Goal: Complete application form: Complete application form

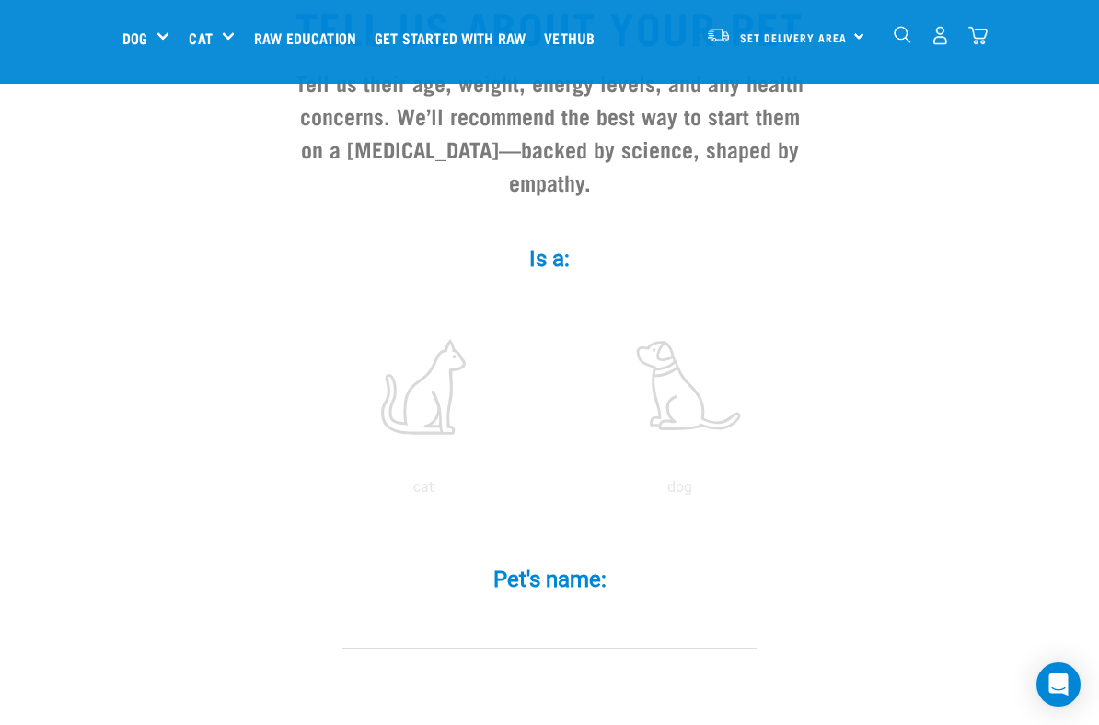
scroll to position [271, 0]
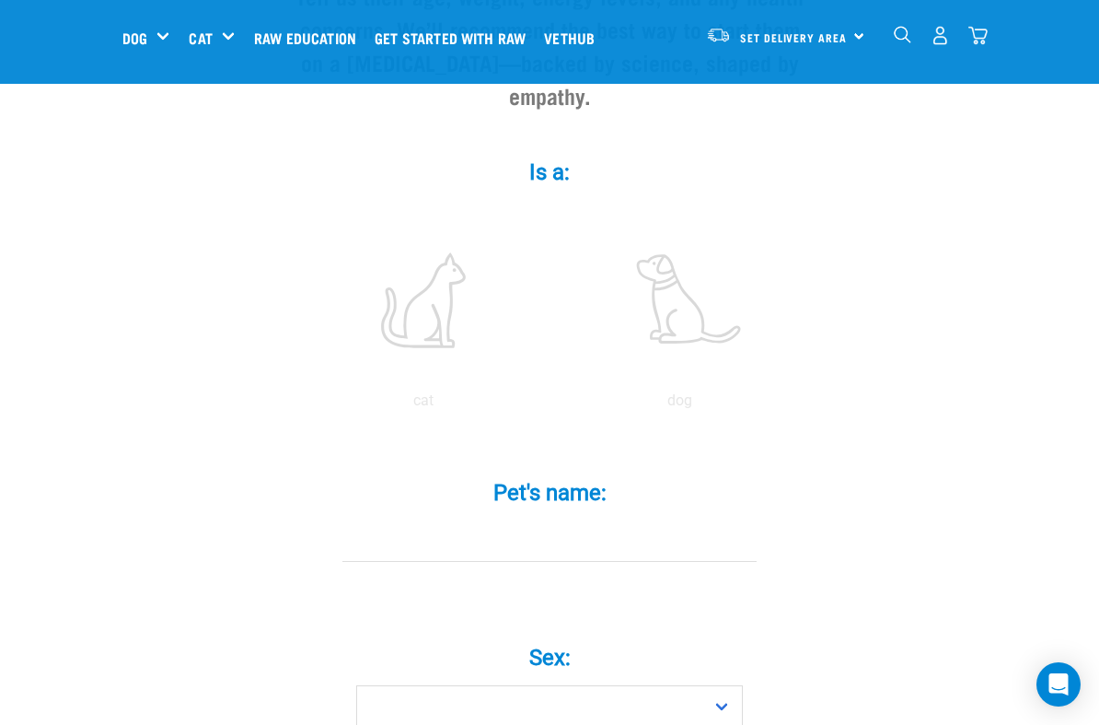
click at [428, 556] on input "Pet's name: *" at bounding box center [549, 540] width 414 height 41
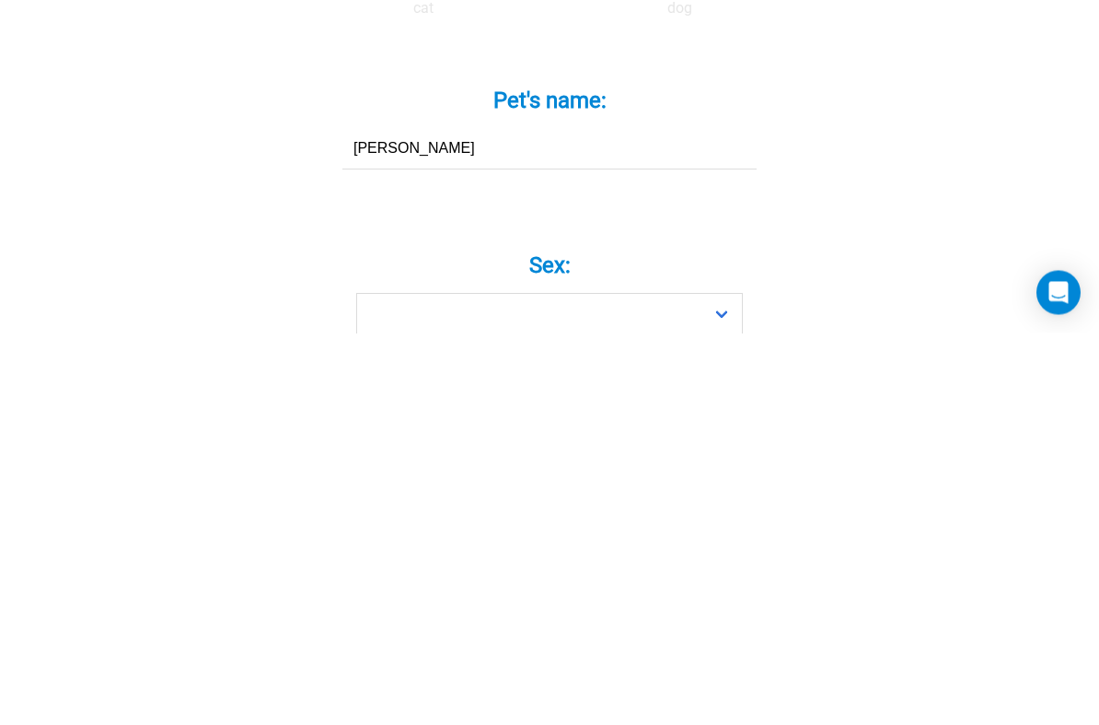
type input "[PERSON_NAME]"
click at [608, 641] on label "Sex: *" at bounding box center [549, 657] width 552 height 33
click at [608, 643] on select "Boy Girl" at bounding box center [549, 705] width 387 height 41
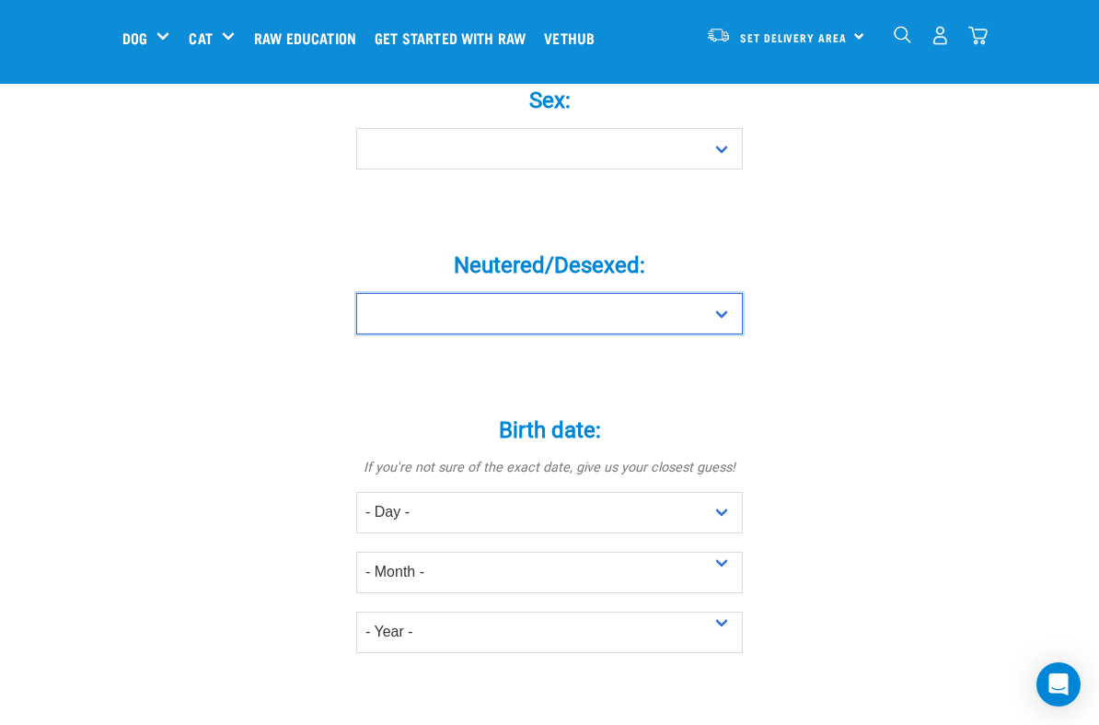
click at [714, 323] on select "Yes No" at bounding box center [549, 313] width 387 height 41
select select "yes"
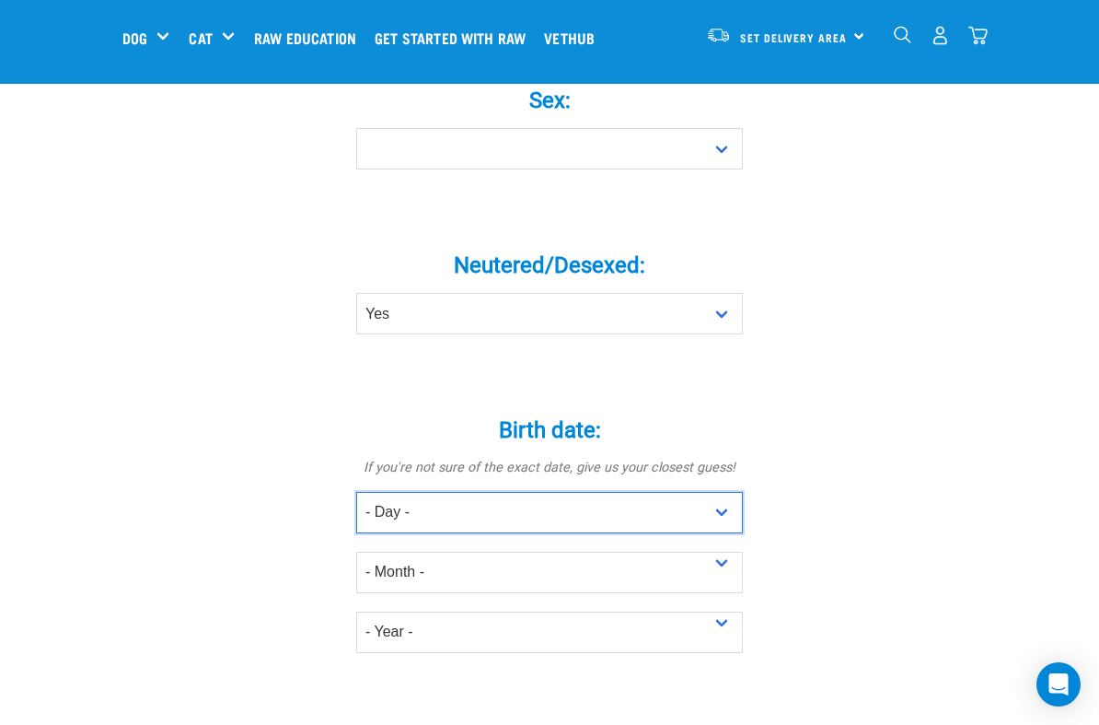
click at [425, 524] on select "- Day - 1 2 3 4 5 6 7 8 9 10 11 12 13 14 15 16 17 18 19 20 21 22 23 24 25 26 27" at bounding box center [549, 512] width 387 height 41
select select "14"
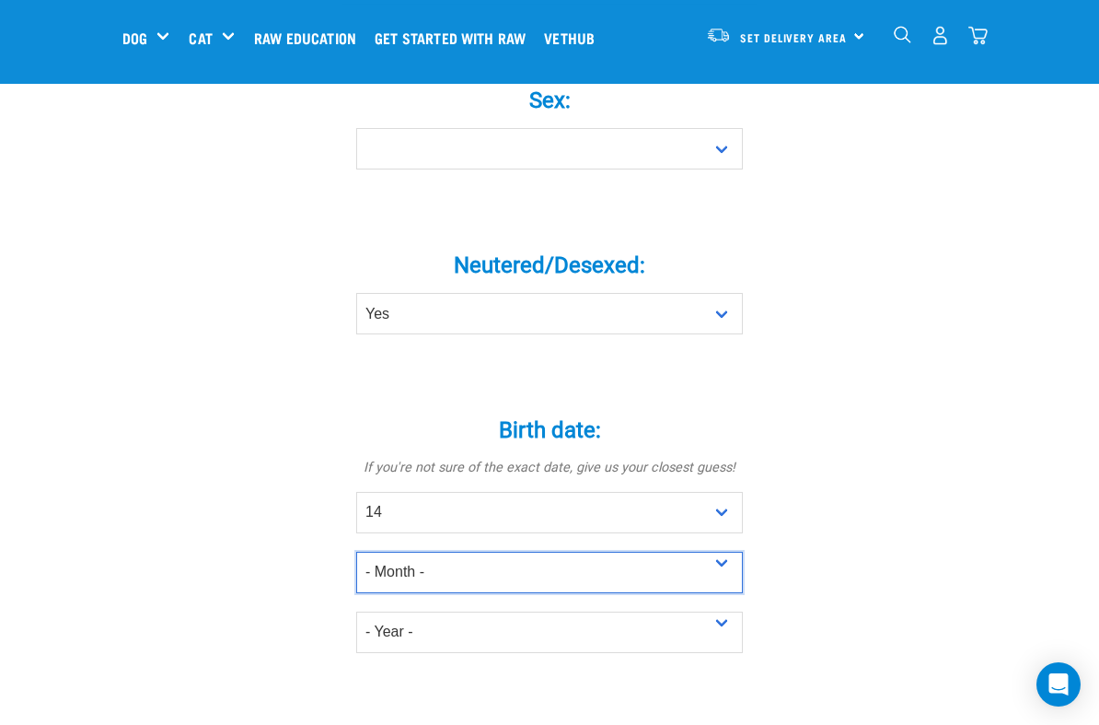
click at [725, 574] on select "- Month - January February March April May June July August September October N…" at bounding box center [549, 571] width 387 height 41
select select "January"
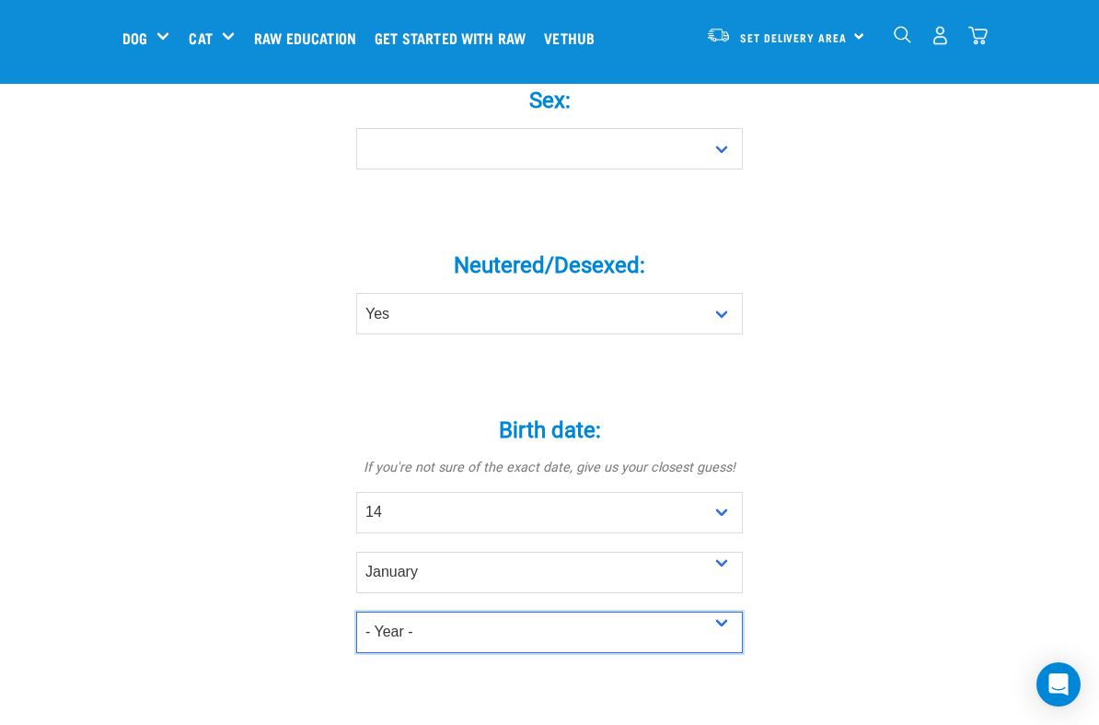
click at [730, 628] on select "- Year - 2025 2024 2023 2022 2021 2020 2019 2018 2017 2016 2015 2014 2013 2012" at bounding box center [549, 631] width 387 height 41
select select "2016"
click at [706, 643] on select "- Year - 2025 2024 2023 2022 2021 2020 2019 2018 2017 2016 2015 2014 2013 2012" at bounding box center [549, 631] width 387 height 41
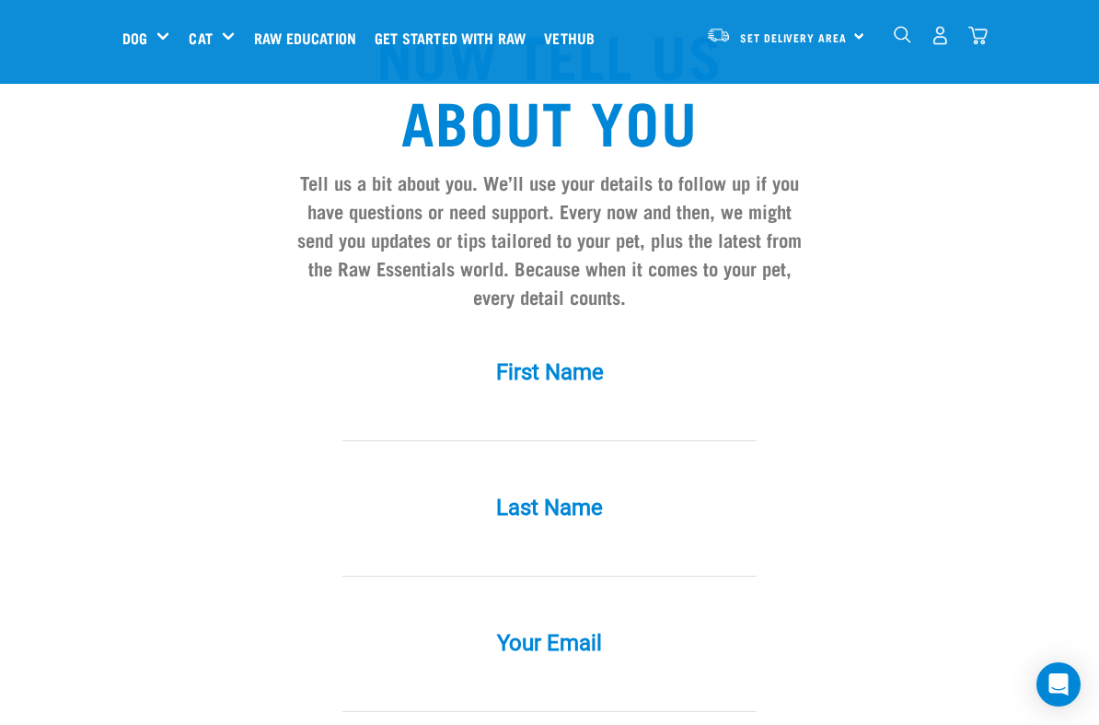
scroll to position [1551, 0]
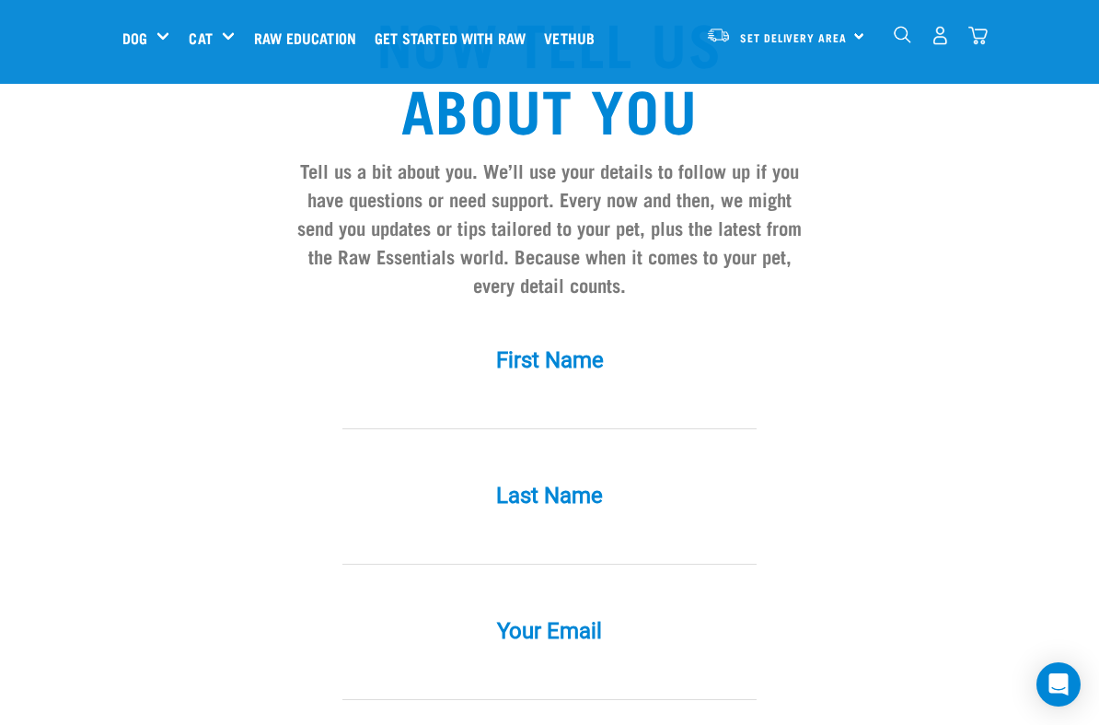
click at [395, 421] on input "First Name *" at bounding box center [549, 408] width 414 height 41
type input "huiabird4@gmail.com"
type input "Martin"
type input "John"
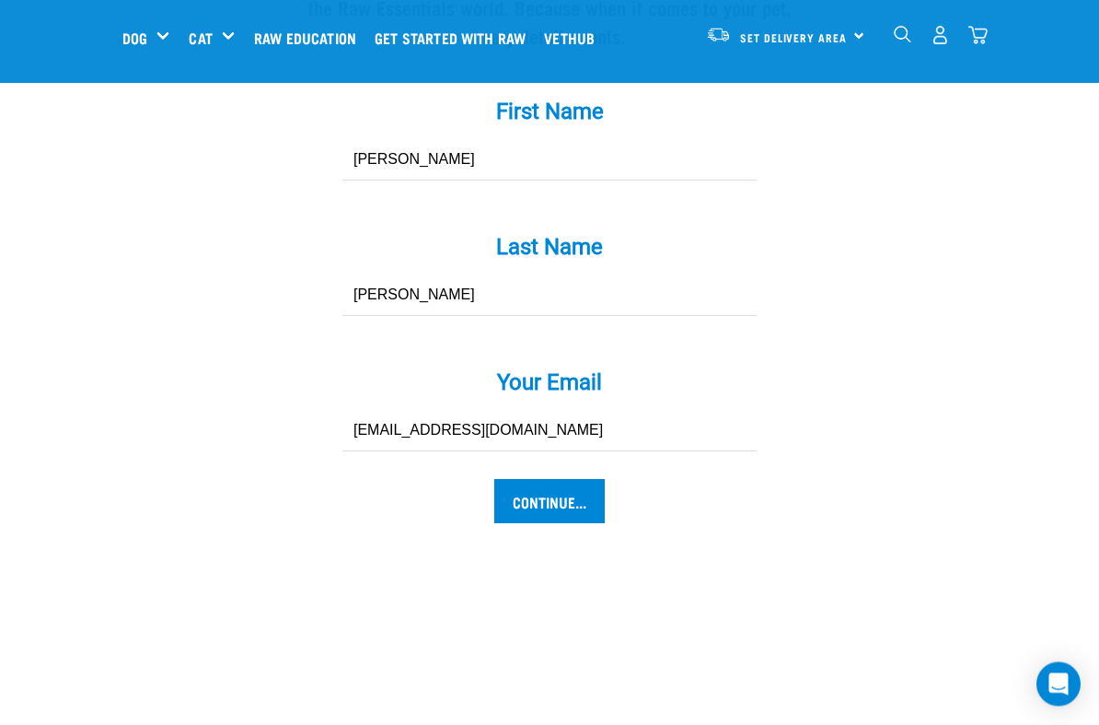
scroll to position [1834, 0]
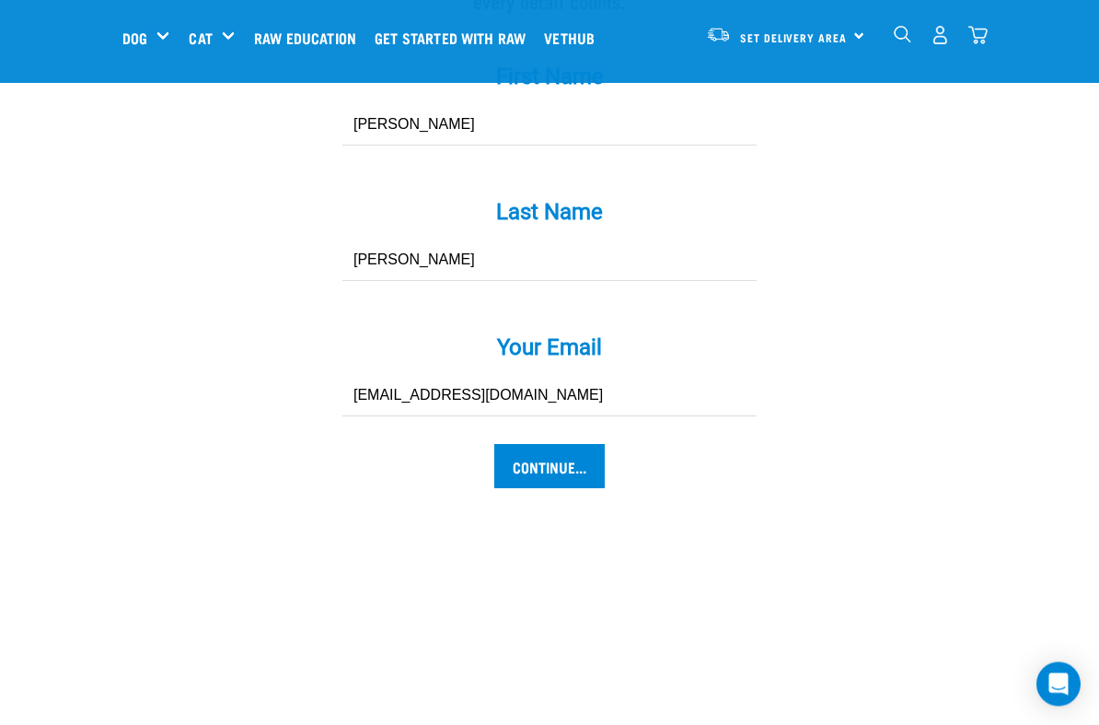
click at [552, 475] on input "Continue..." at bounding box center [549, 467] width 110 height 44
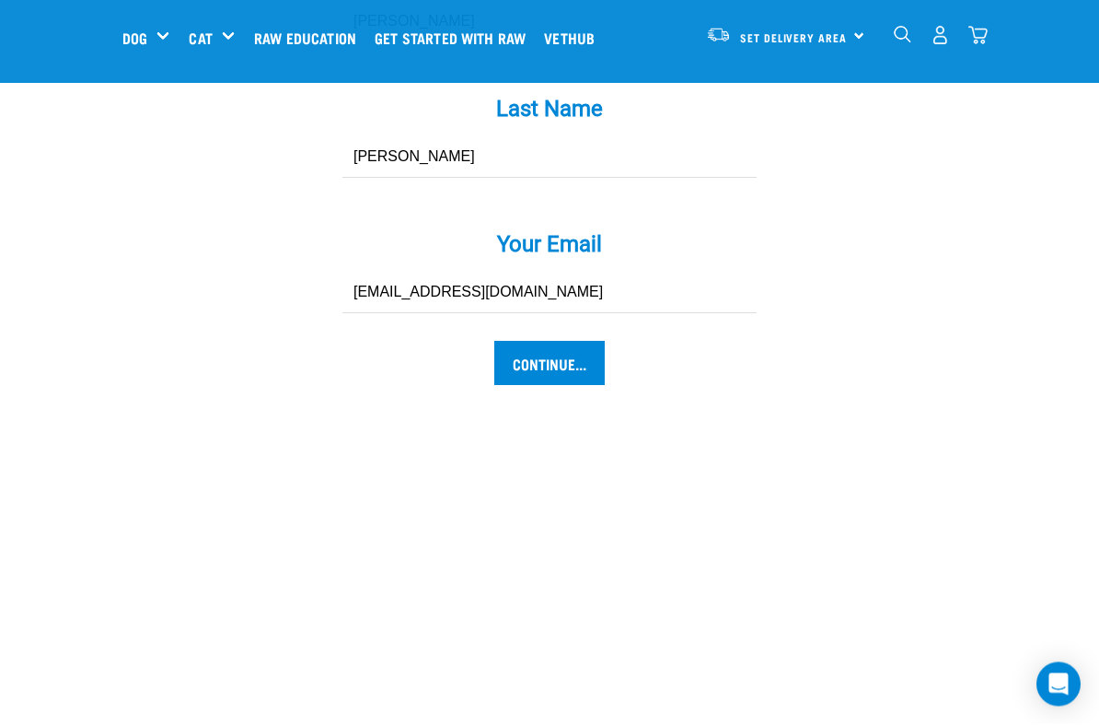
scroll to position [1939, 0]
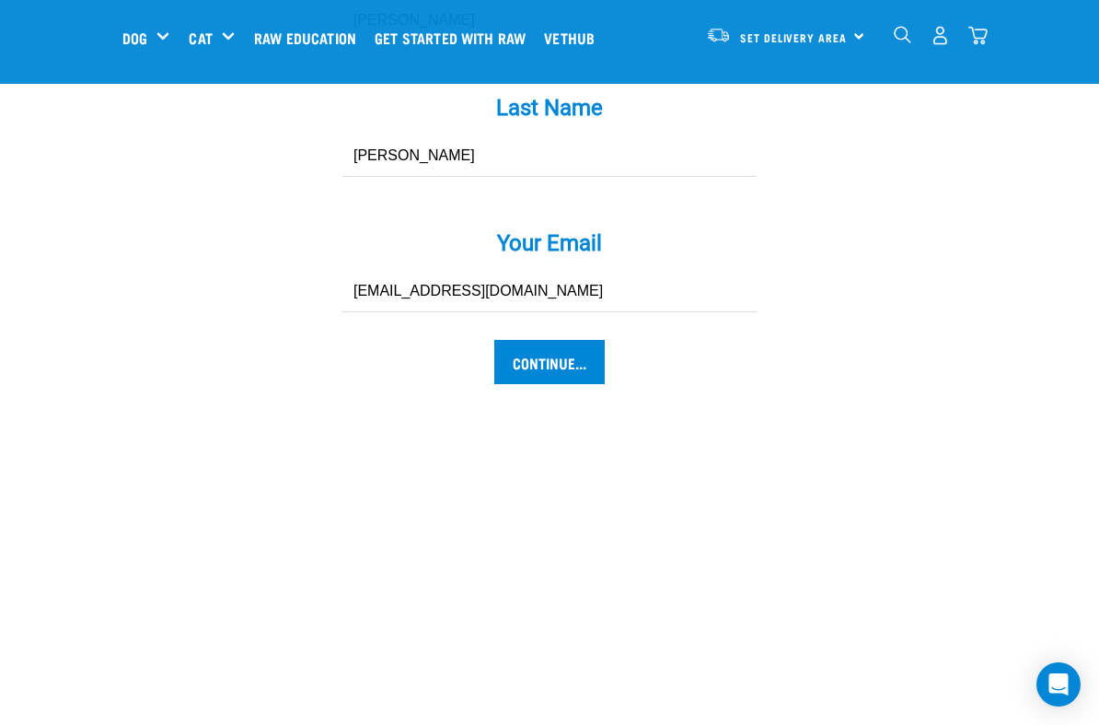
click at [562, 373] on input "Continue..." at bounding box center [549, 362] width 110 height 44
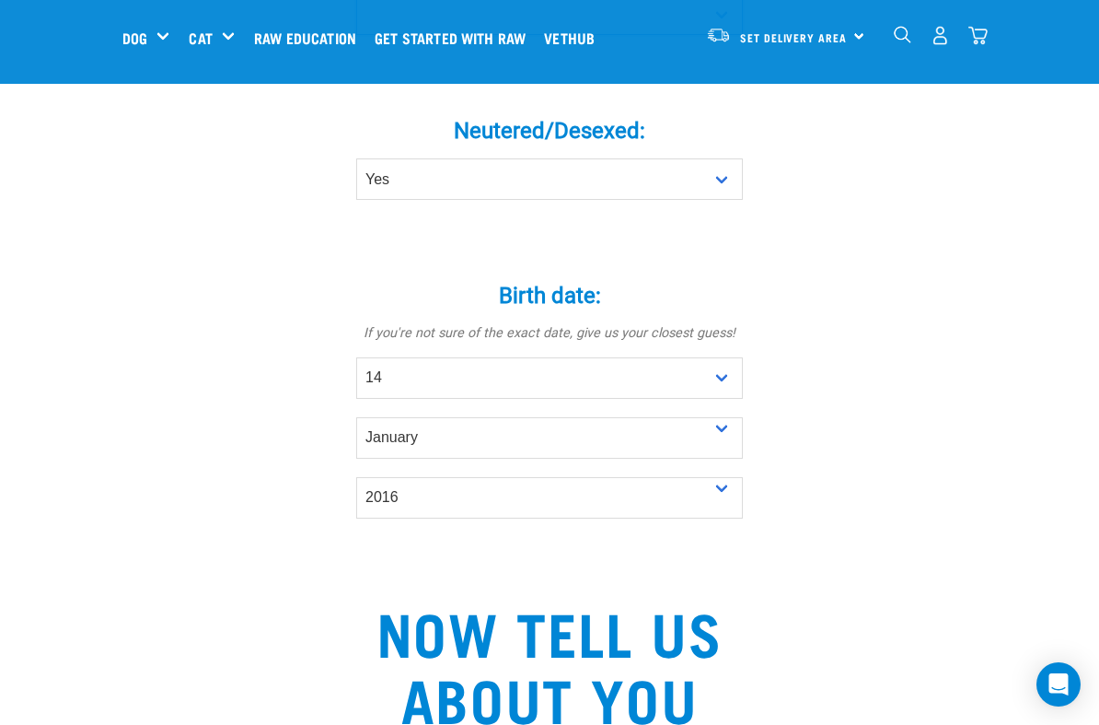
scroll to position [954, 0]
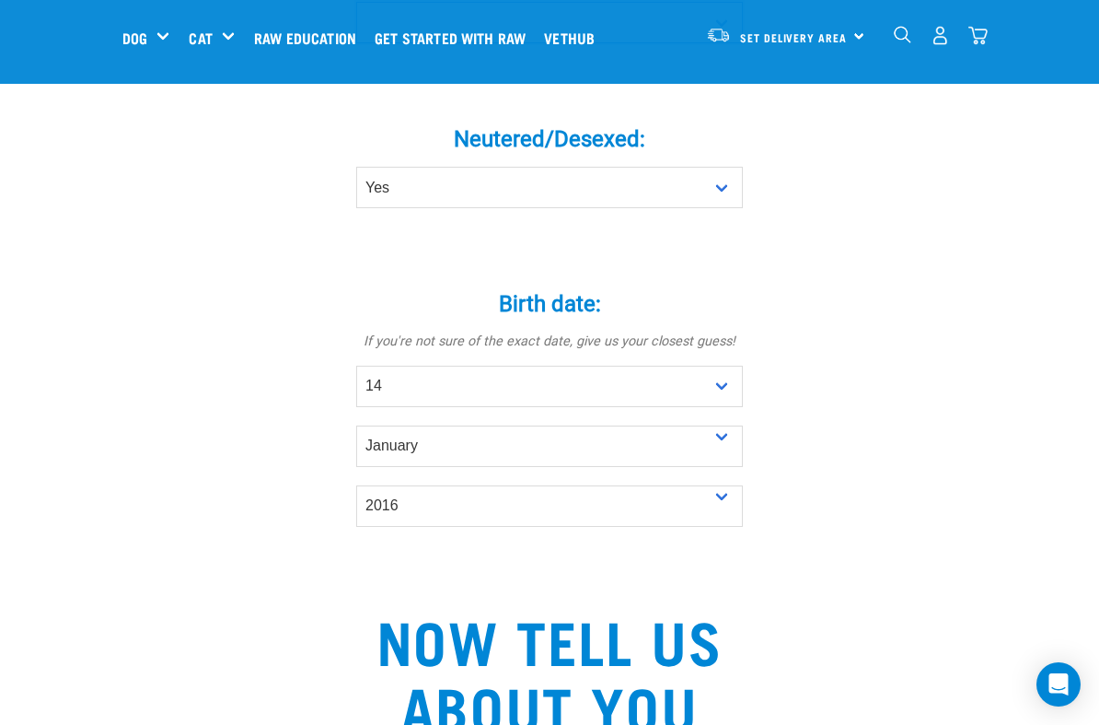
select select "boy"
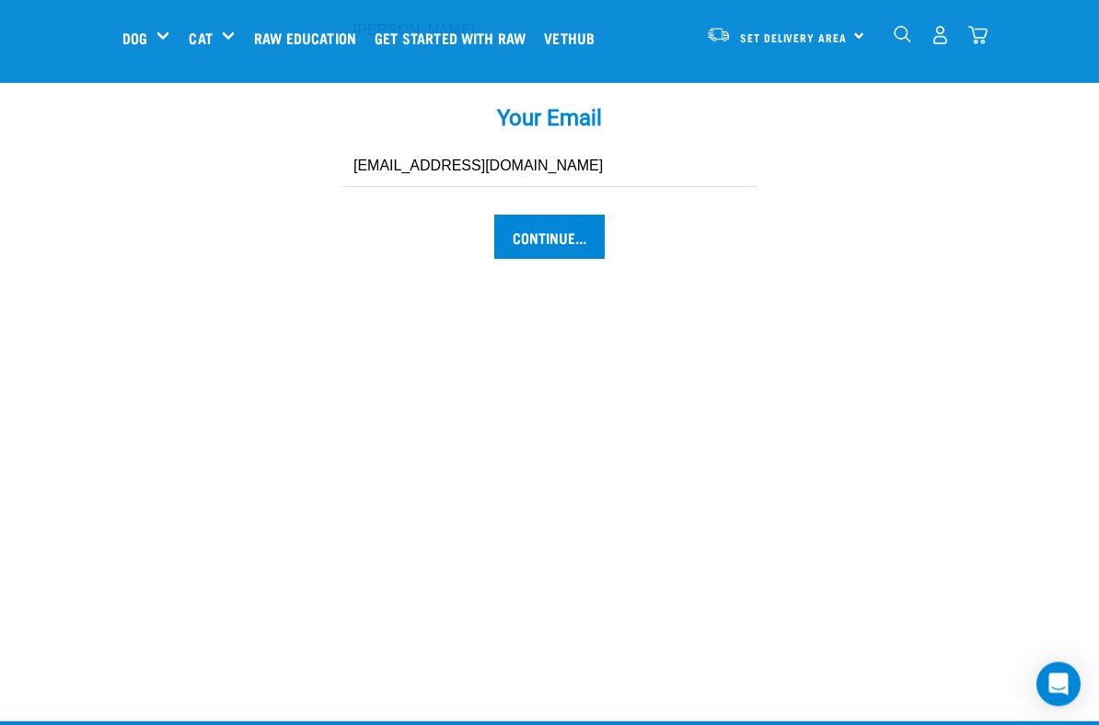
scroll to position [2064, 0]
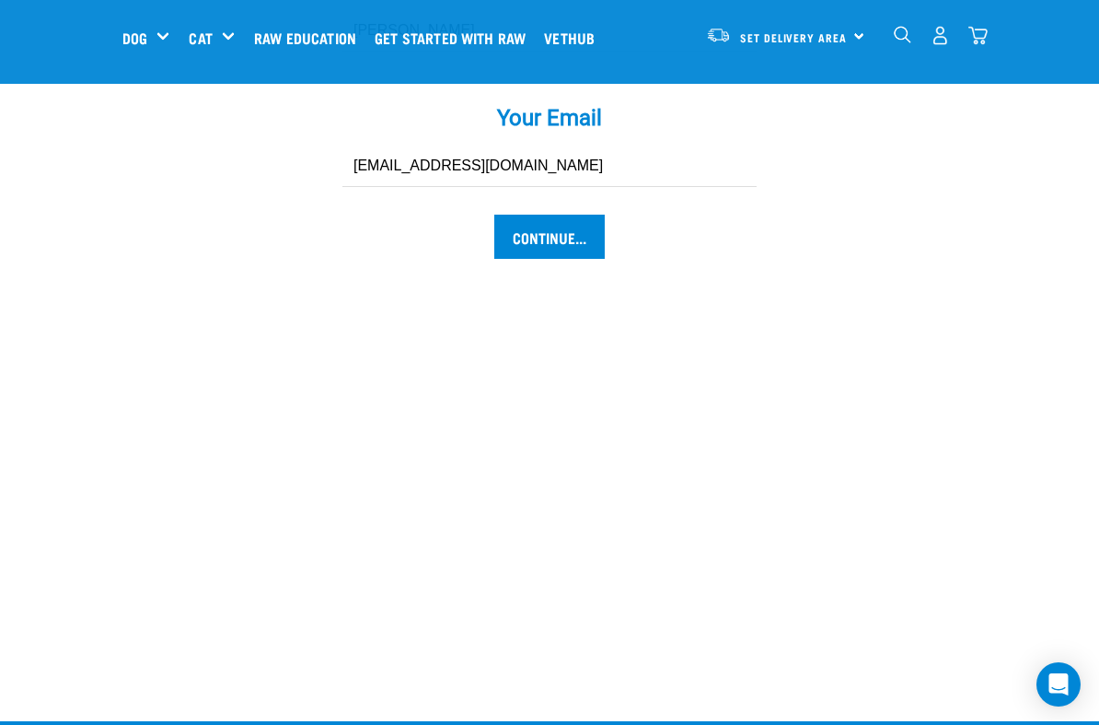
click at [563, 238] on input "Continue..." at bounding box center [549, 237] width 110 height 44
click at [563, 251] on input "Continue..." at bounding box center [549, 237] width 110 height 44
click at [559, 249] on input "Continue..." at bounding box center [549, 237] width 110 height 44
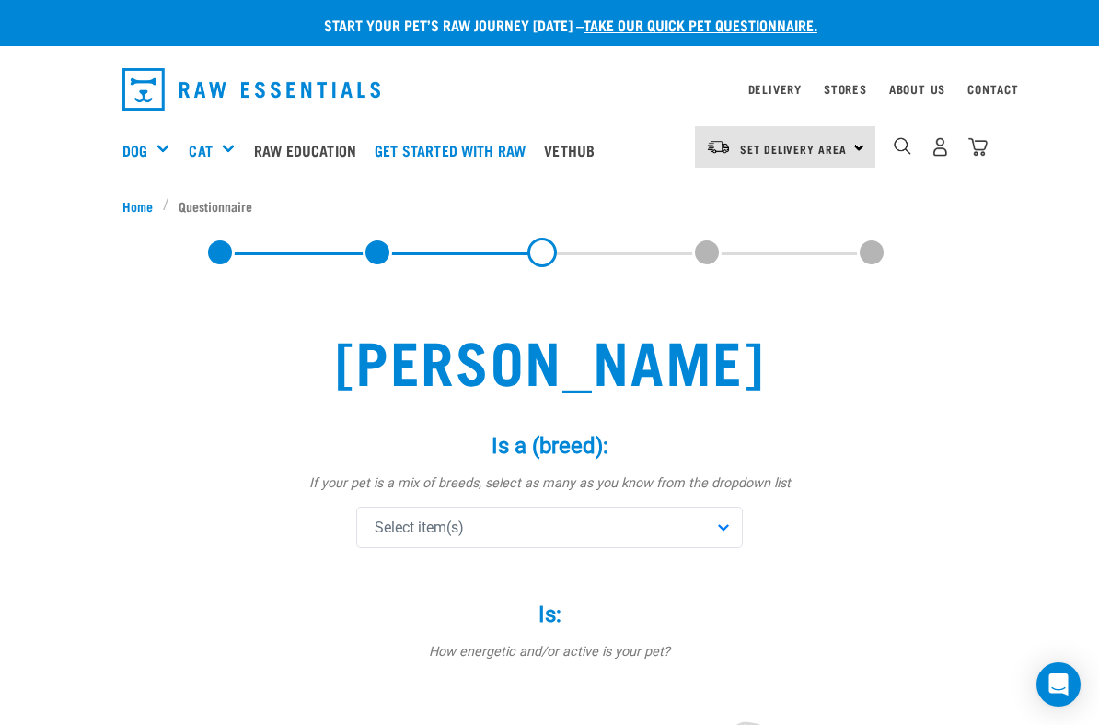
click at [736, 526] on div "Select item(s)" at bounding box center [549, 526] width 387 height 41
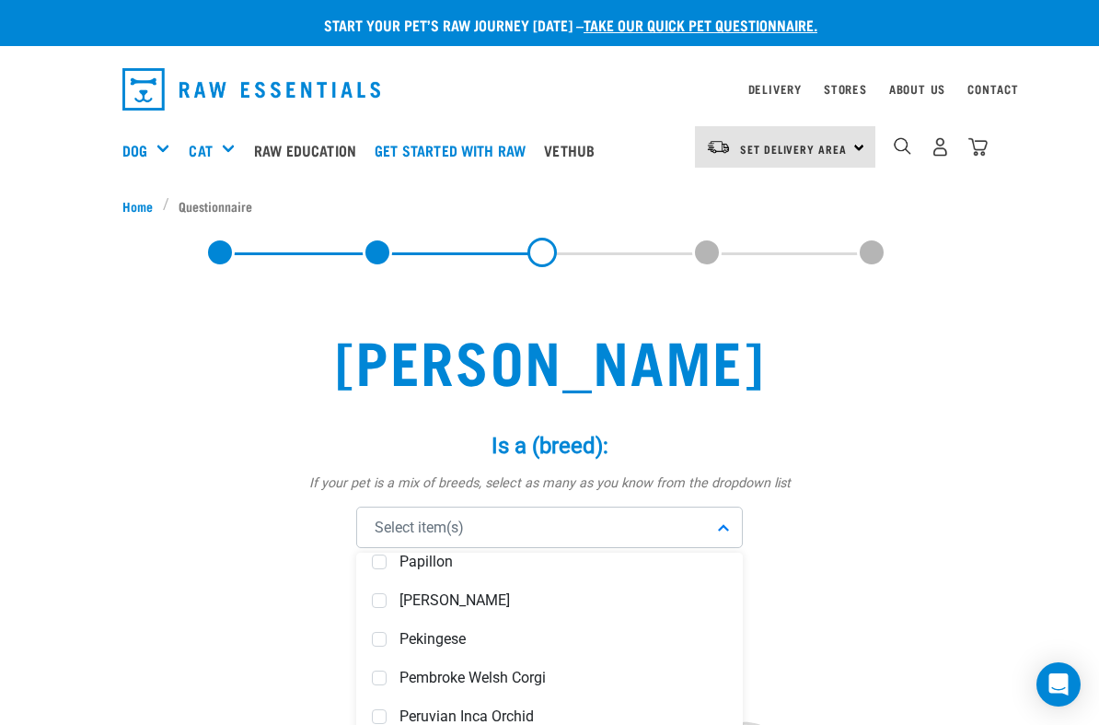
scroll to position [5482, 0]
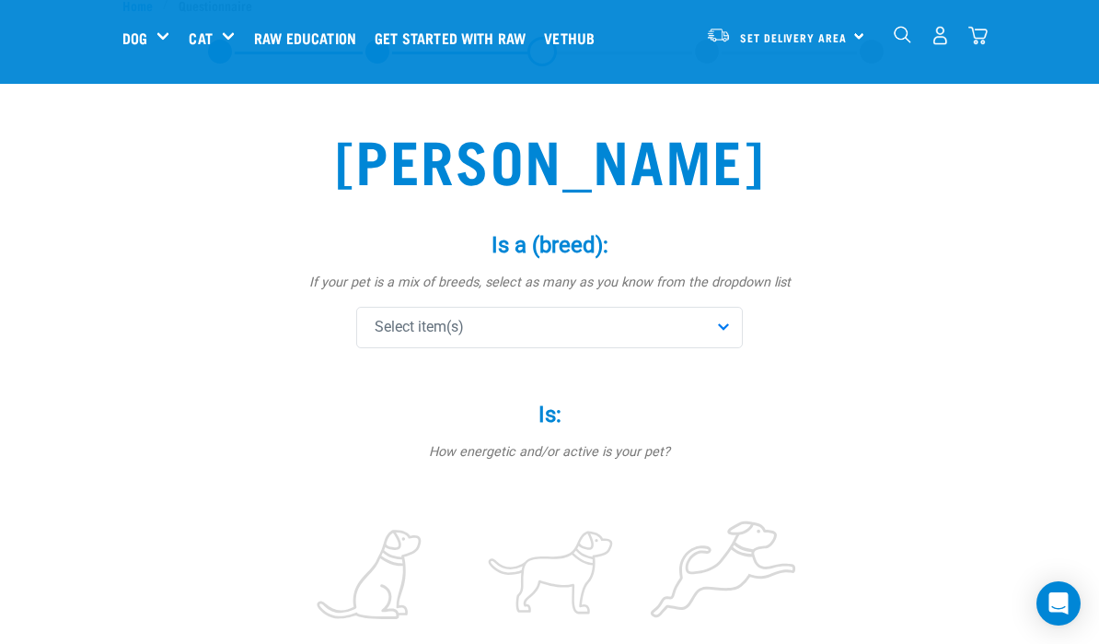
scroll to position [58, 0]
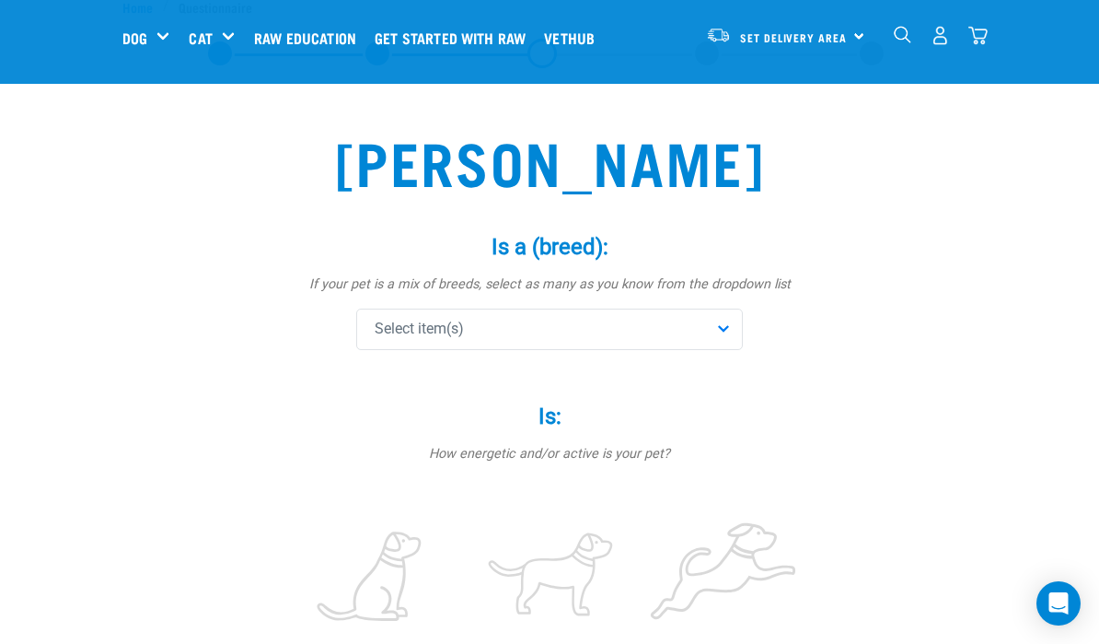
click at [725, 324] on div "Select item(s)" at bounding box center [549, 328] width 387 height 41
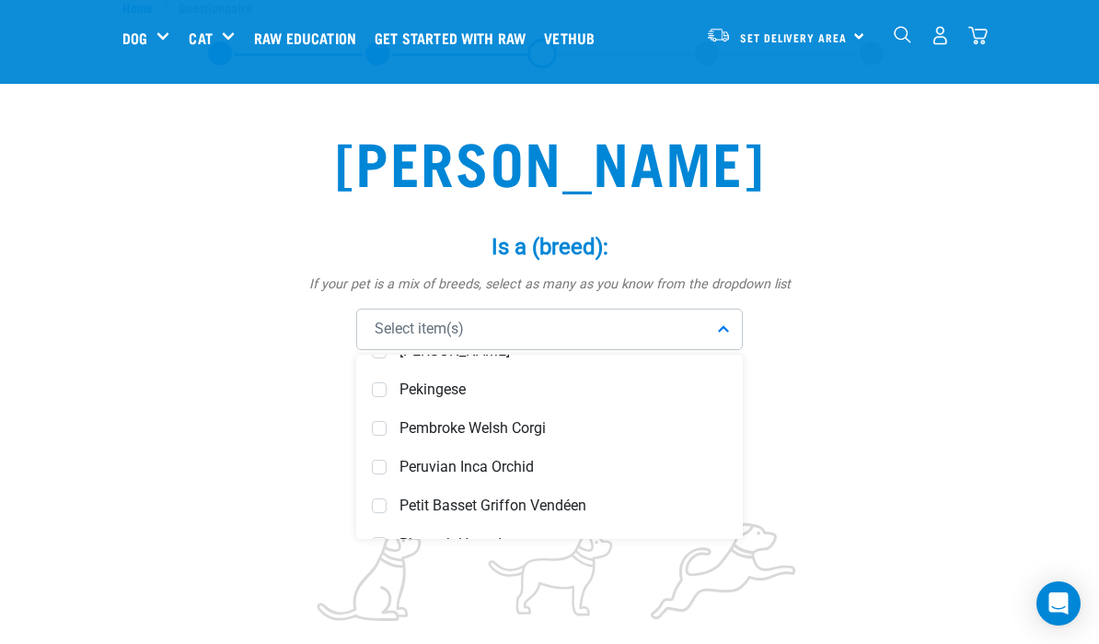
click at [390, 318] on span "Select item(s)" at bounding box center [419, 329] width 89 height 22
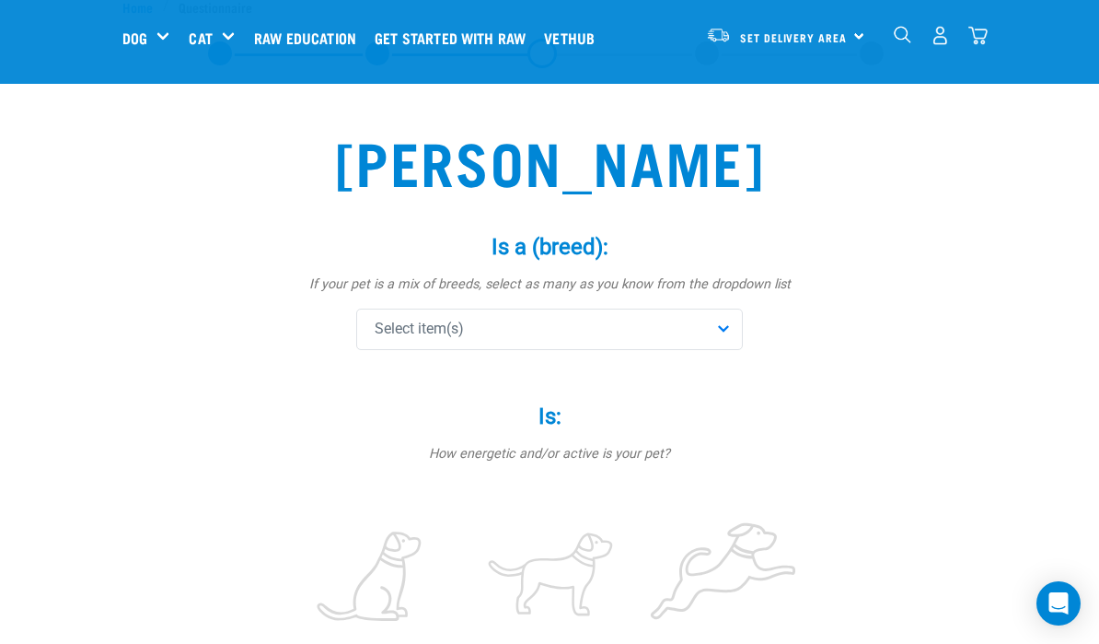
click at [729, 314] on div "Select item(s)" at bounding box center [549, 328] width 387 height 41
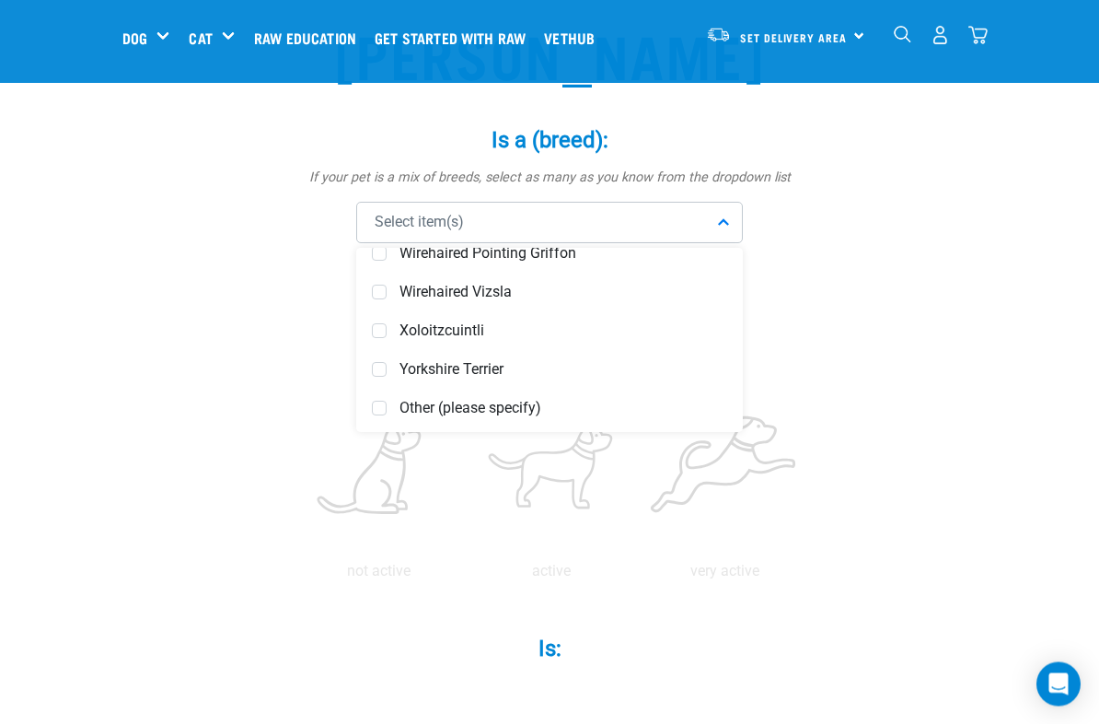
scroll to position [168, 0]
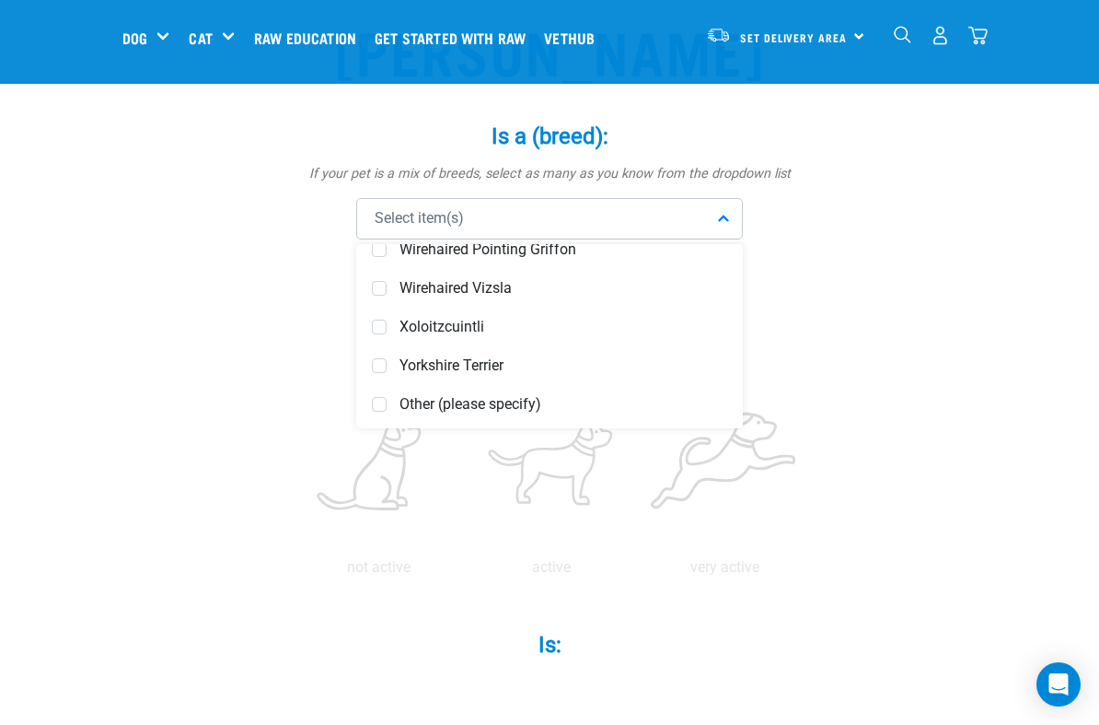
click at [486, 399] on span "Other (please specify)" at bounding box center [564, 404] width 328 height 18
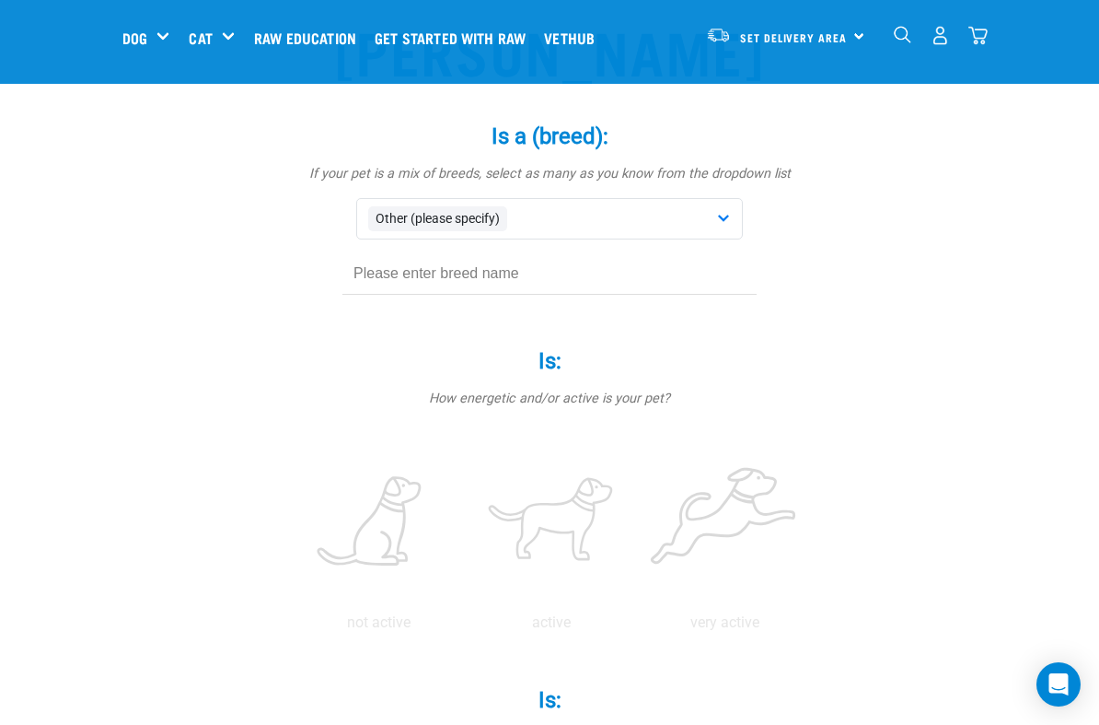
click at [1061, 702] on div "Open Intercom Messenger" at bounding box center [1059, 684] width 44 height 44
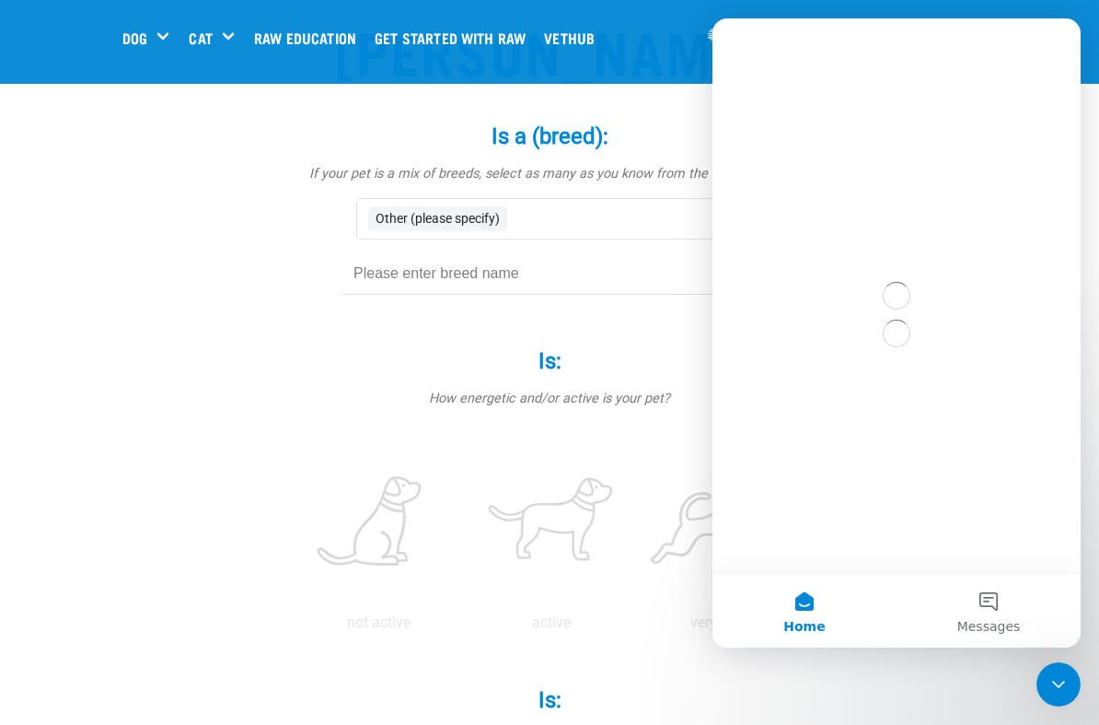
scroll to position [0, 0]
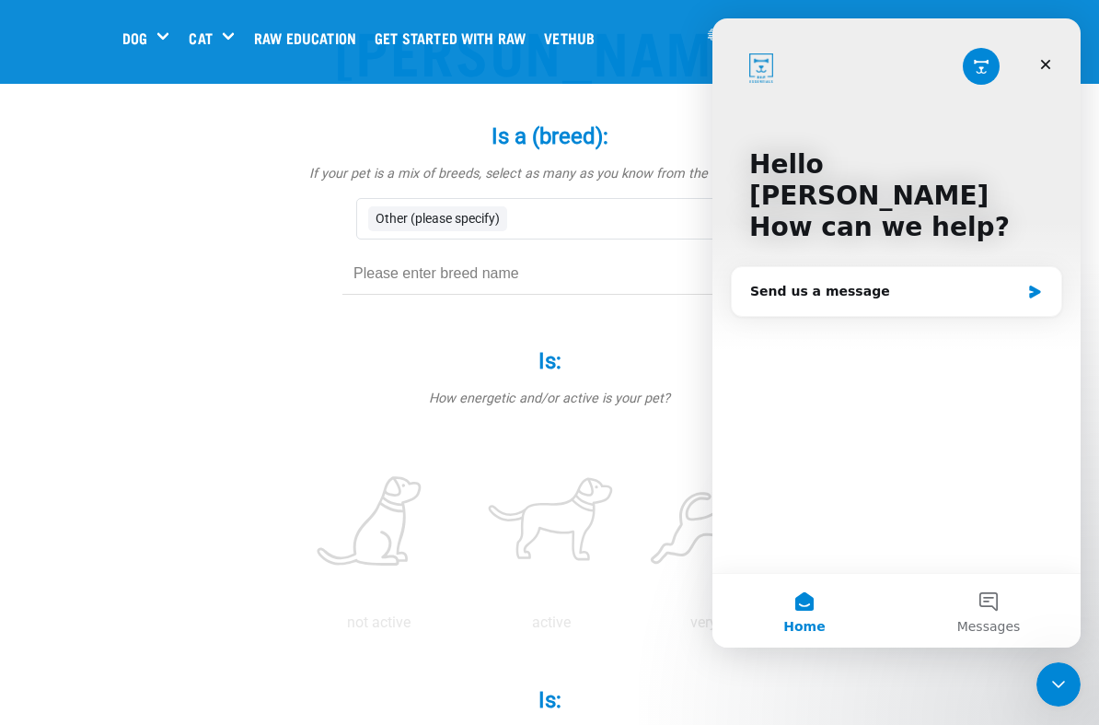
click at [1041, 49] on div "Close" at bounding box center [1045, 64] width 33 height 33
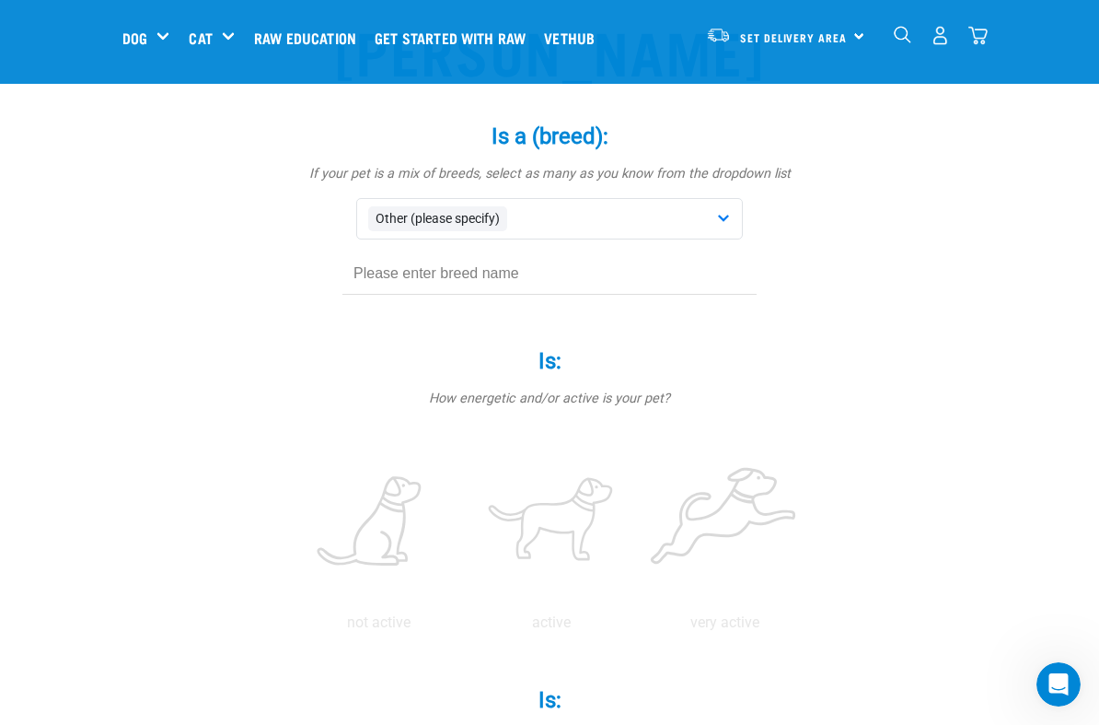
click at [399, 215] on span "Other (please specify)" at bounding box center [437, 218] width 139 height 25
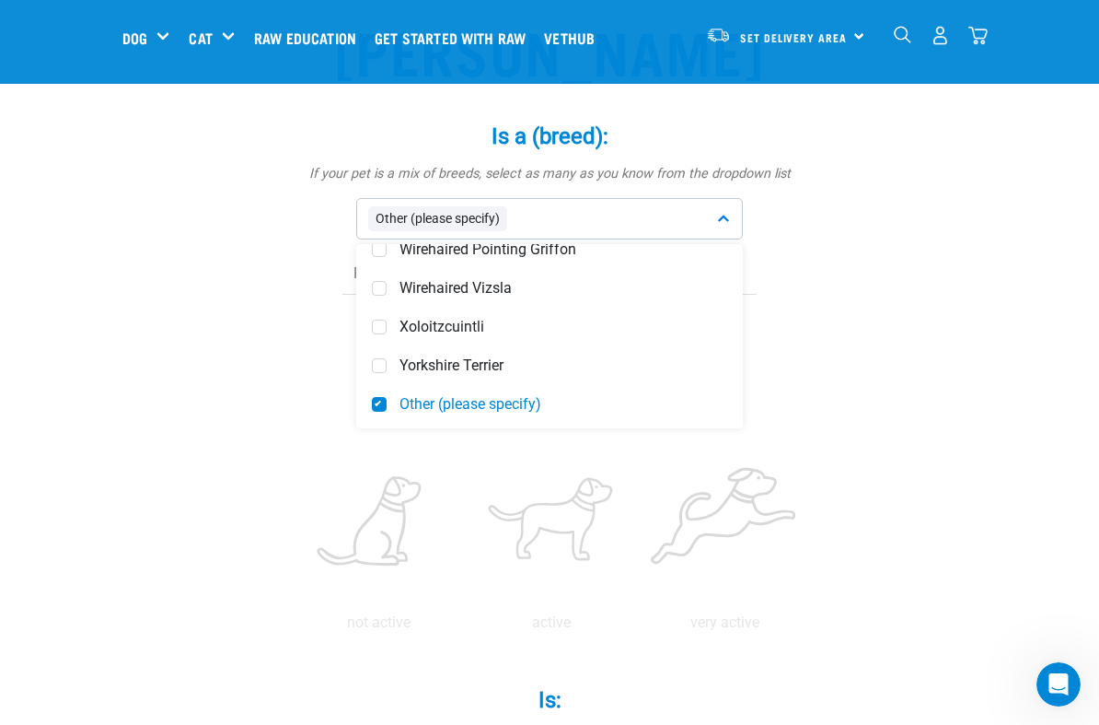
click at [488, 402] on span "Other (please specify)" at bounding box center [564, 404] width 328 height 18
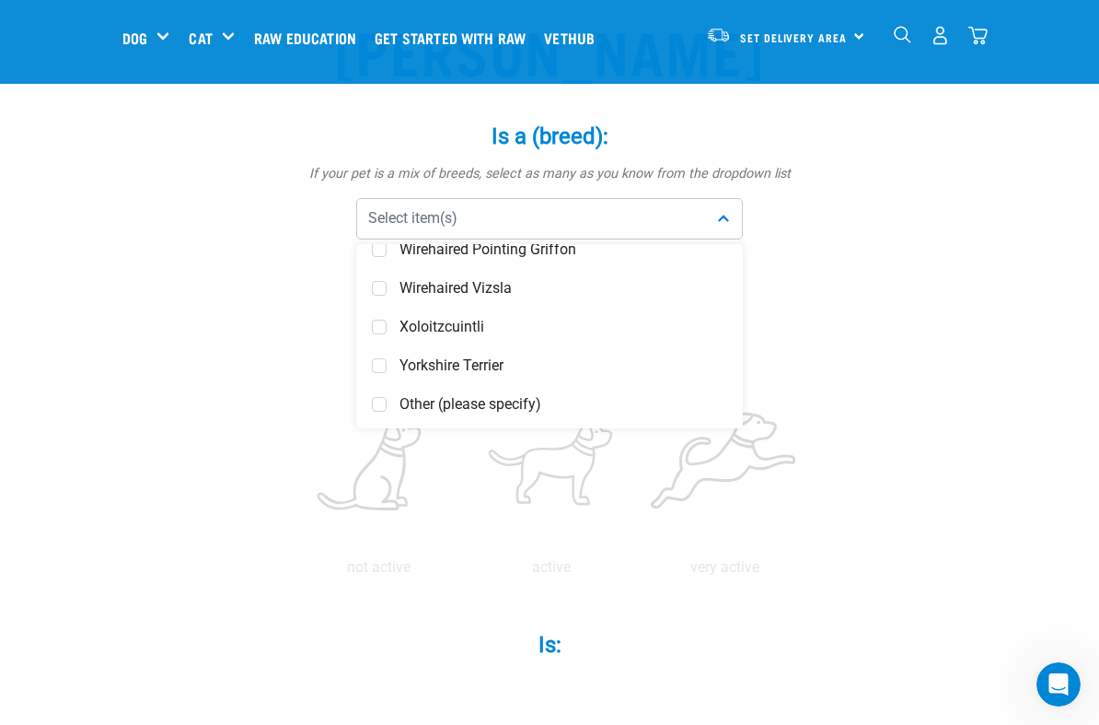
click at [395, 213] on span "Select item(s)" at bounding box center [412, 218] width 89 height 22
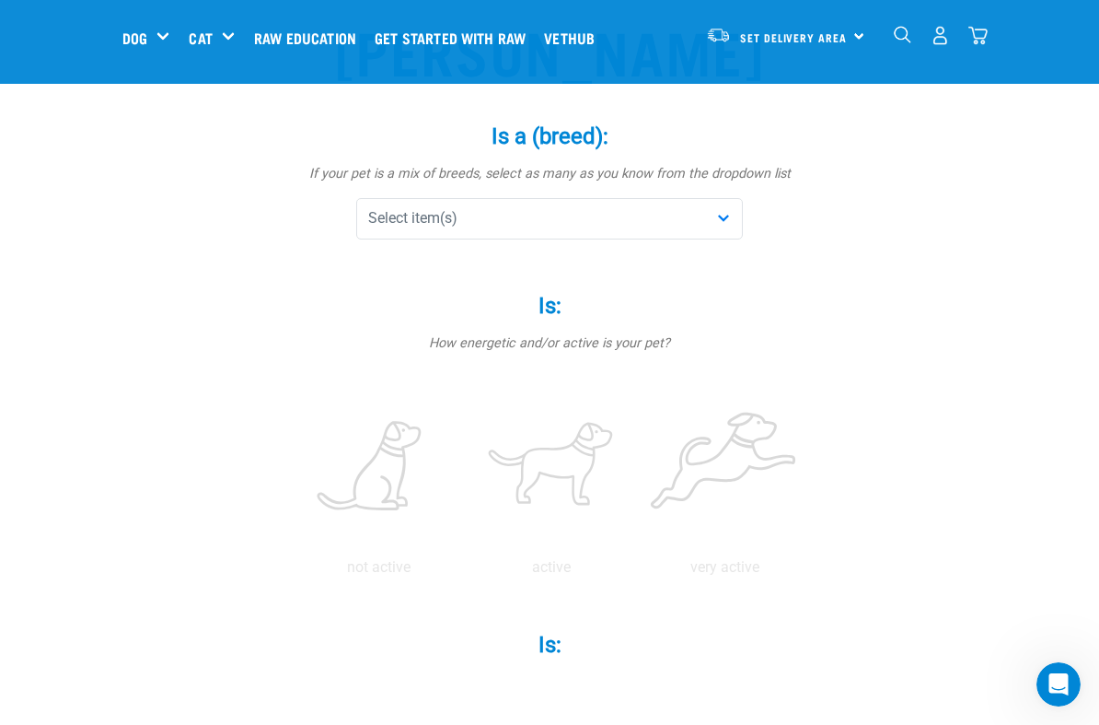
click at [476, 217] on div "Select item(s)" at bounding box center [549, 218] width 387 height 41
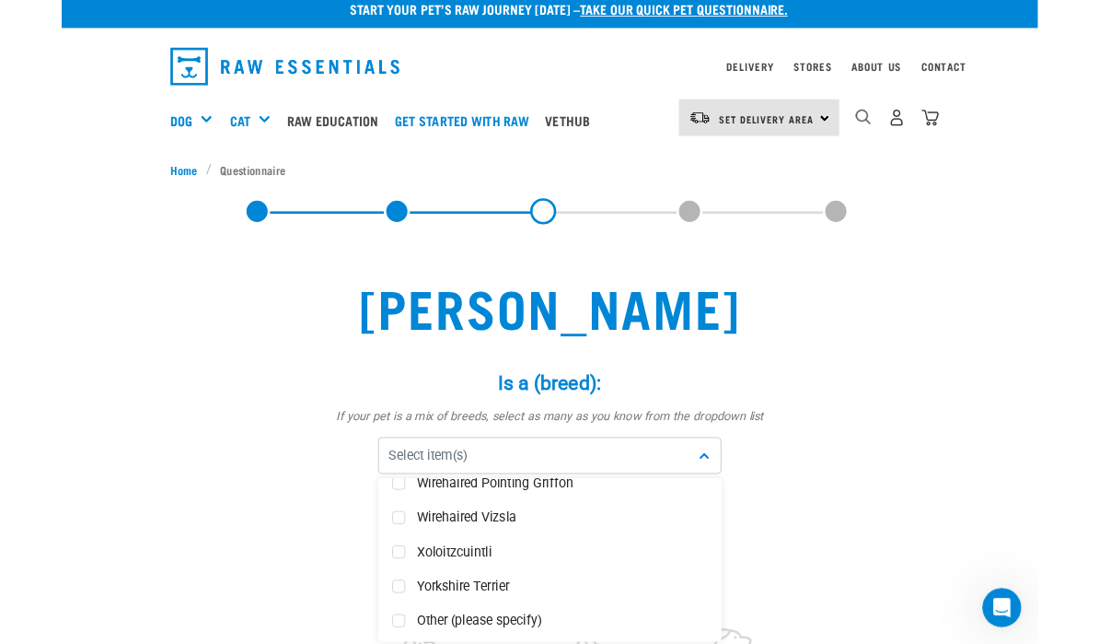
scroll to position [13, 0]
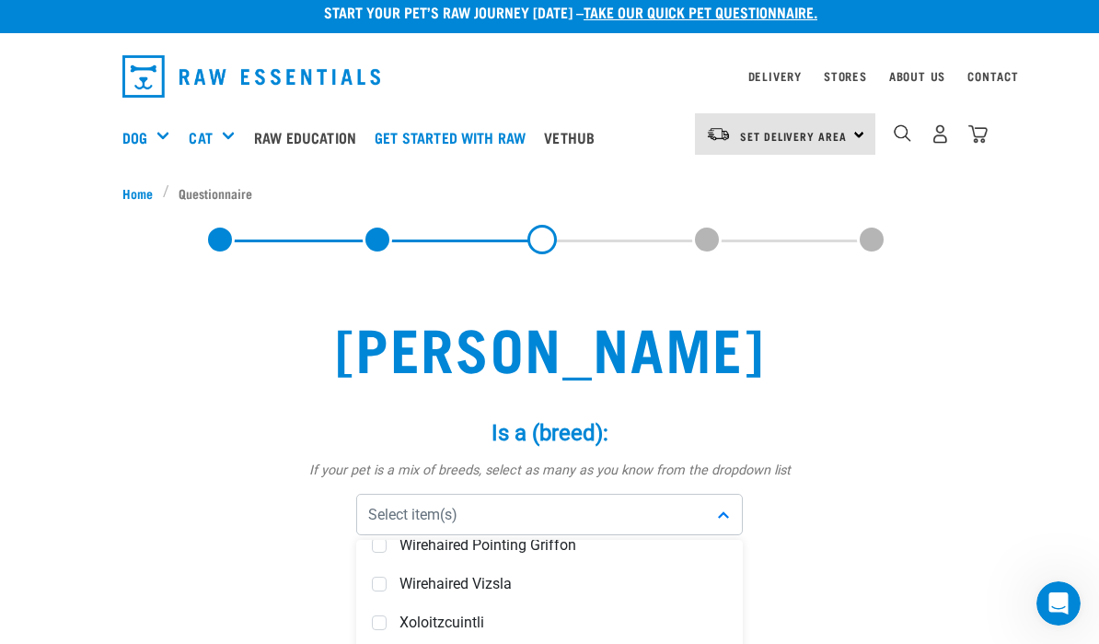
click at [727, 507] on div "Select item(s)" at bounding box center [549, 513] width 387 height 41
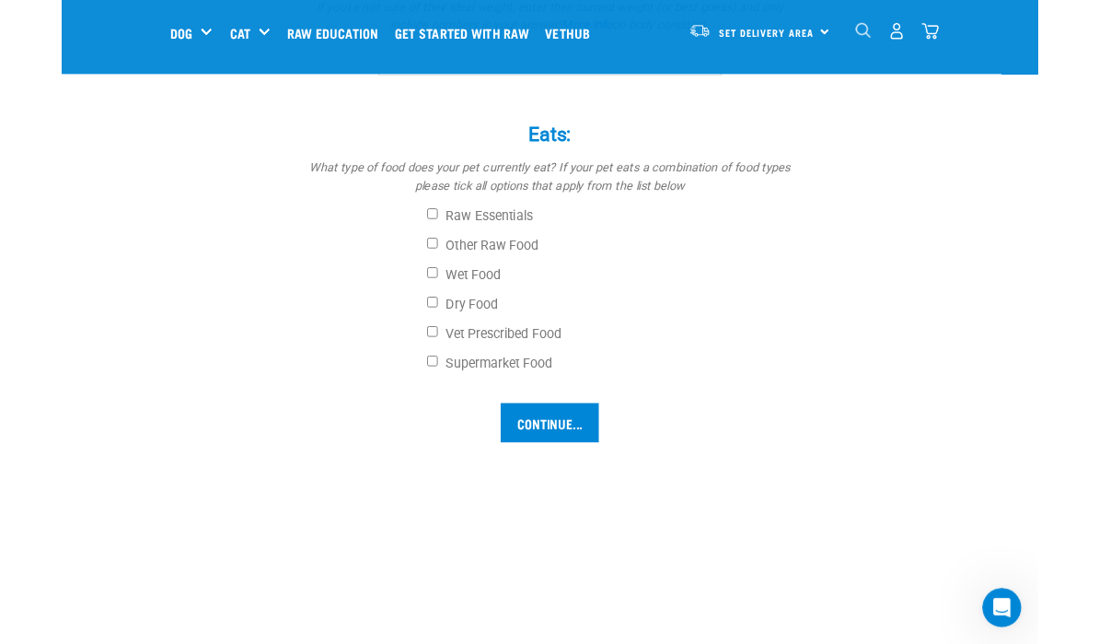
scroll to position [1326, 0]
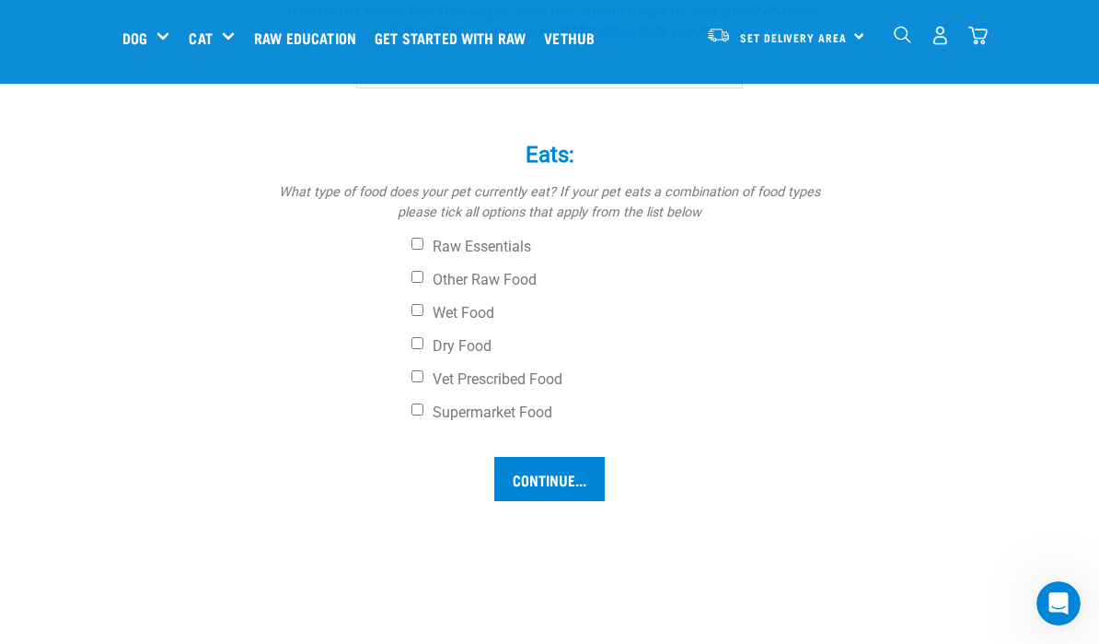
click at [416, 88] on input "Ideal weight (kg): *" at bounding box center [549, 71] width 387 height 33
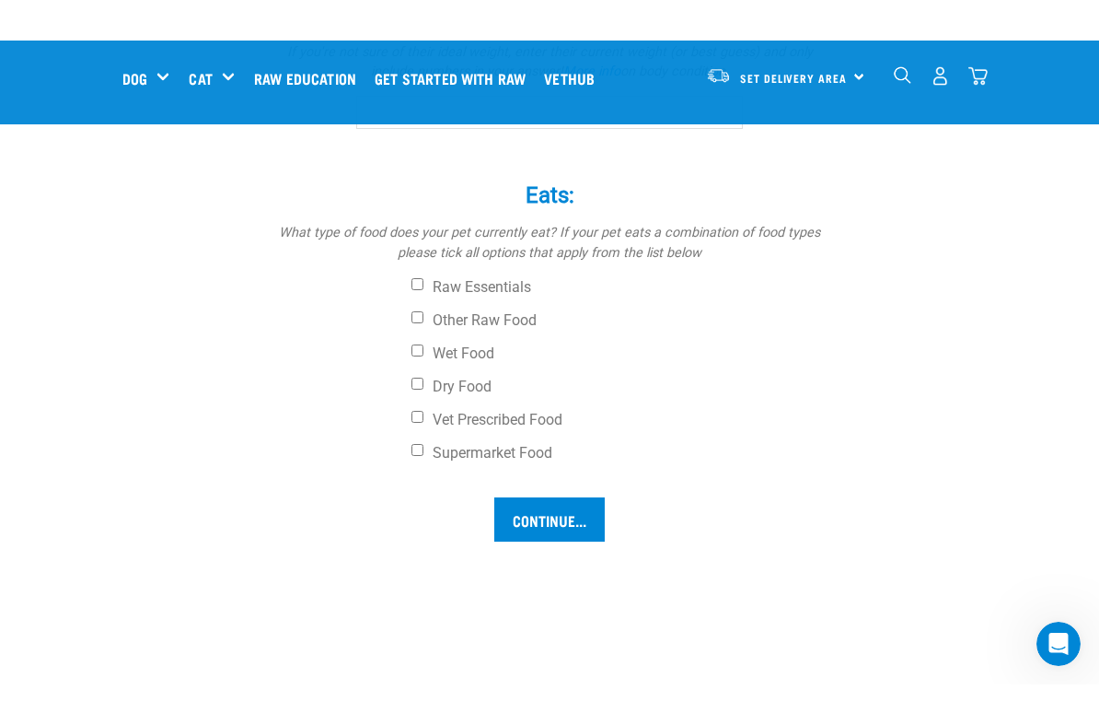
scroll to position [1333, 0]
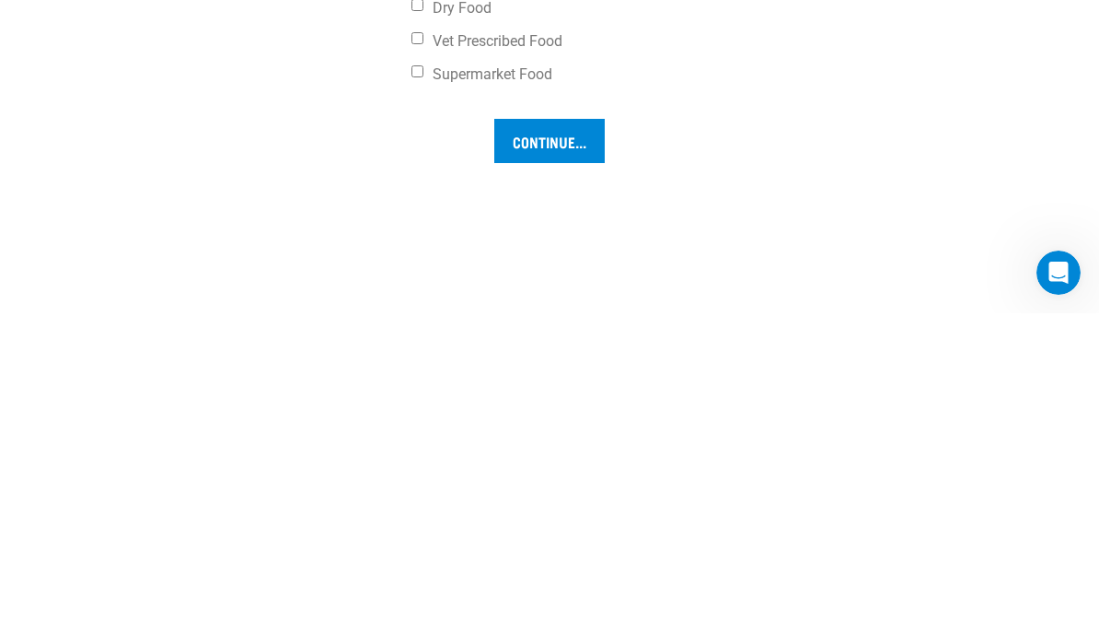
type input "6"
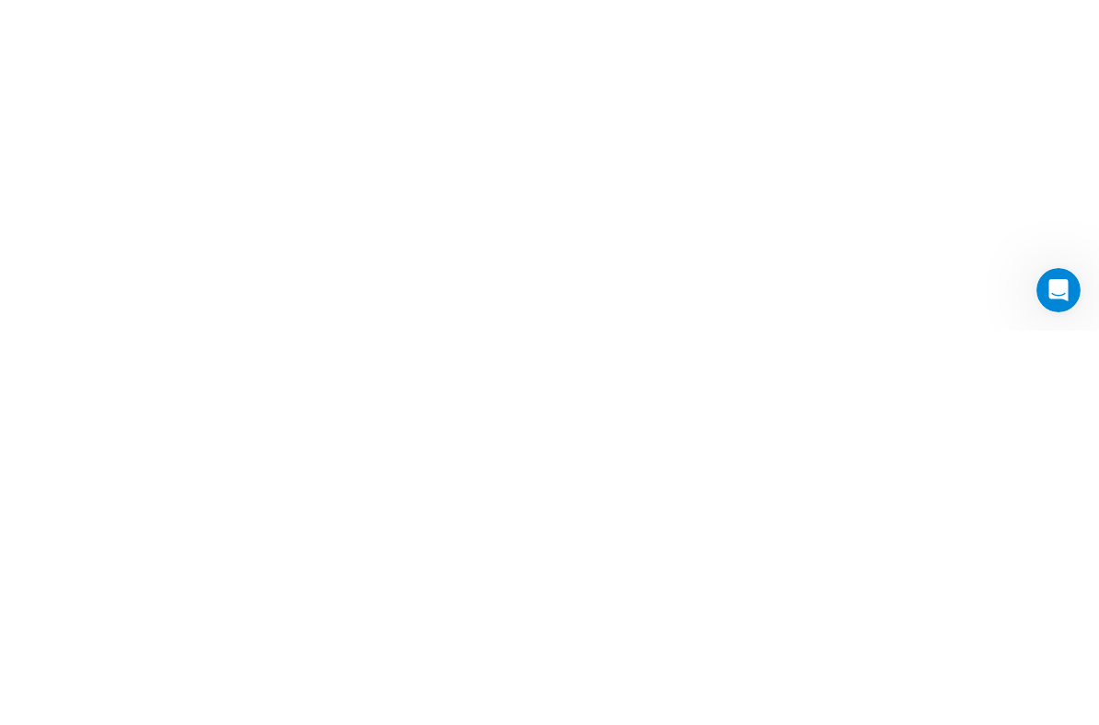
scroll to position [1549, 0]
click at [423, 192] on input "Supermarket Food" at bounding box center [418, 186] width 12 height 12
checkbox input "true"
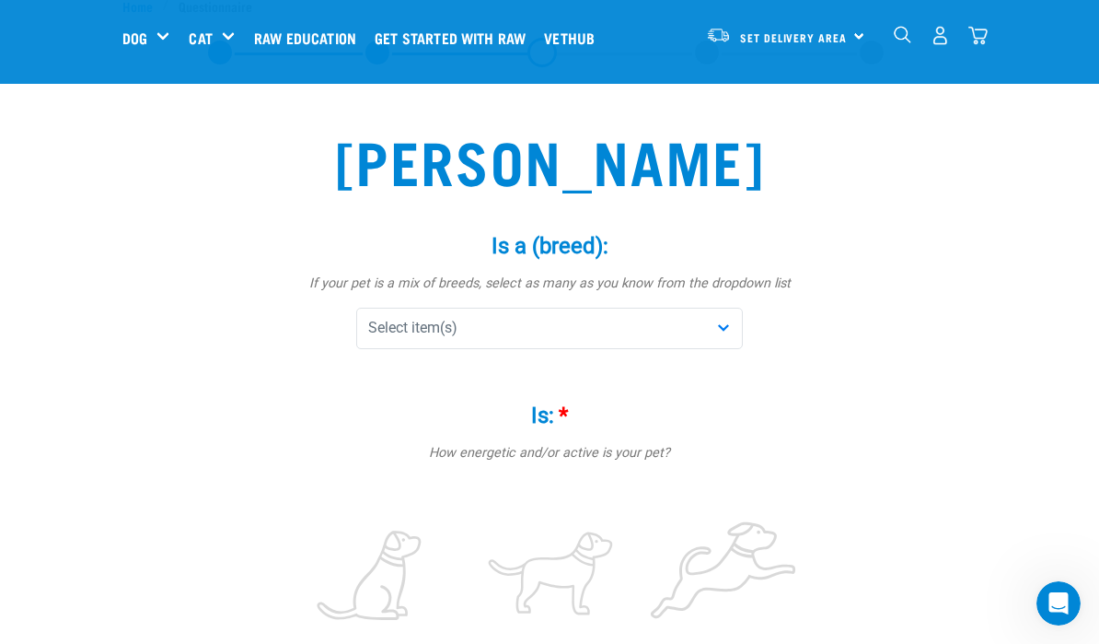
scroll to position [31, 0]
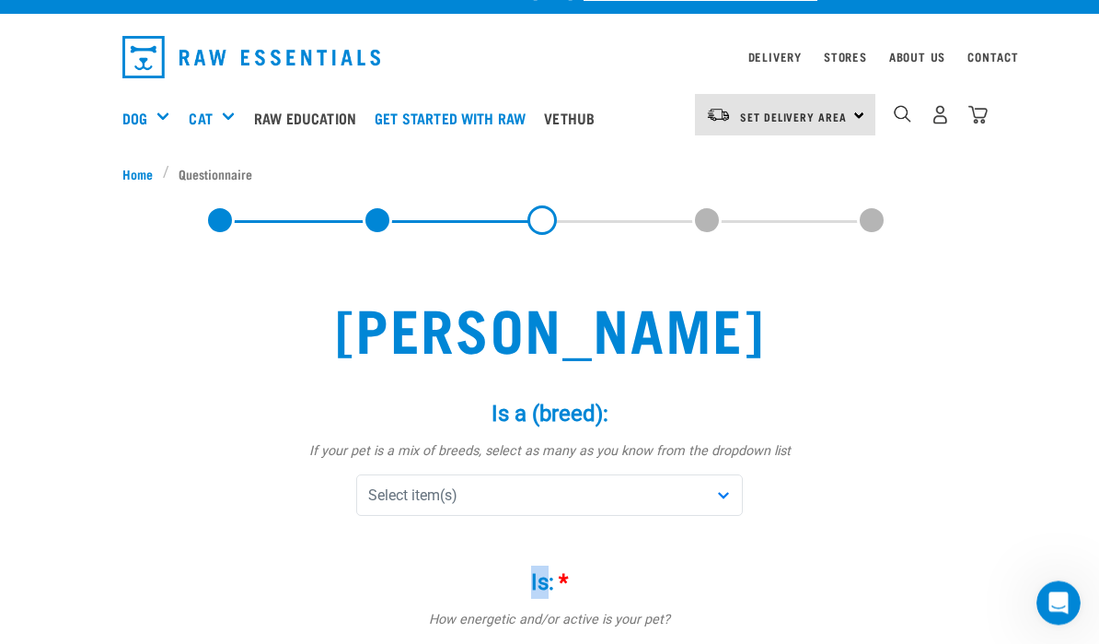
click at [732, 493] on div "Select item(s)" at bounding box center [549, 495] width 387 height 41
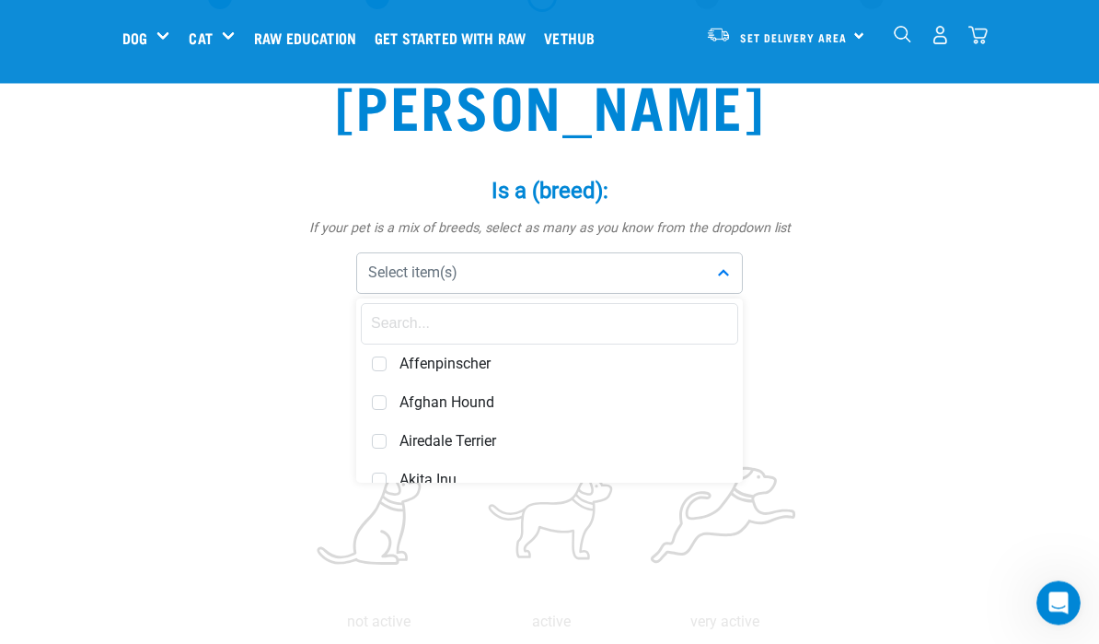
scroll to position [114, 0]
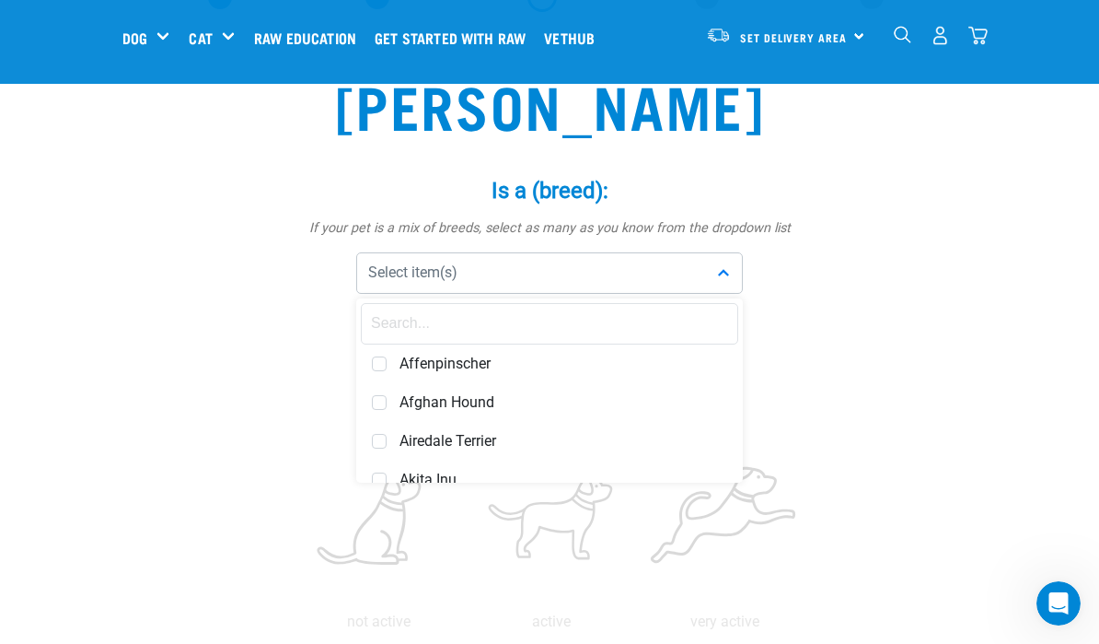
click at [487, 272] on div "Select item(s)" at bounding box center [549, 272] width 387 height 41
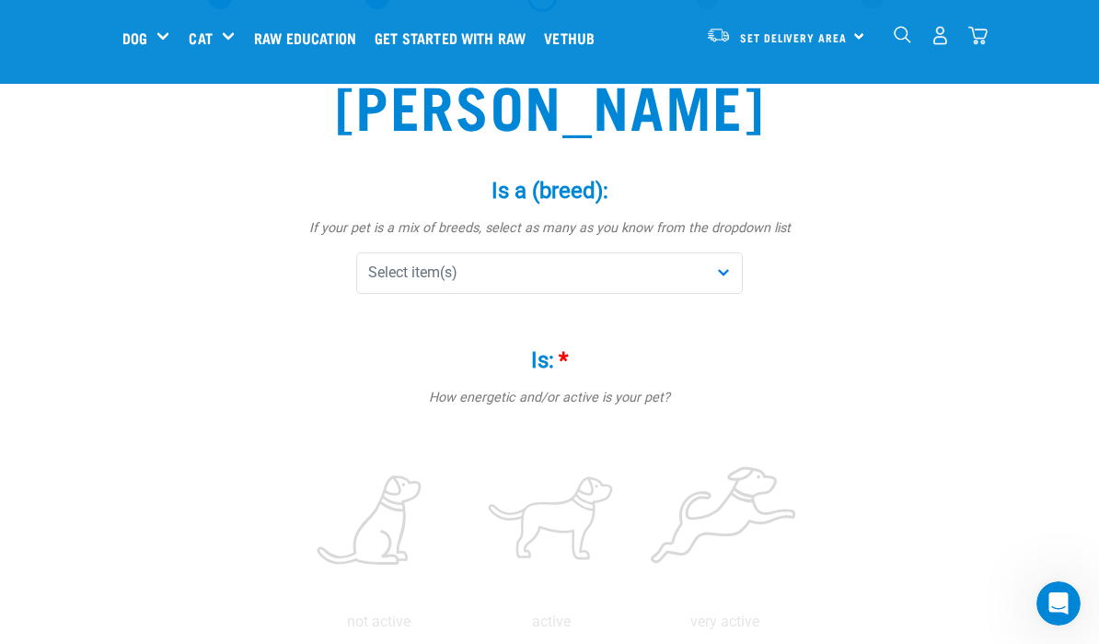
click at [539, 392] on p "How energetic and/or active is your pet?" at bounding box center [549, 398] width 552 height 20
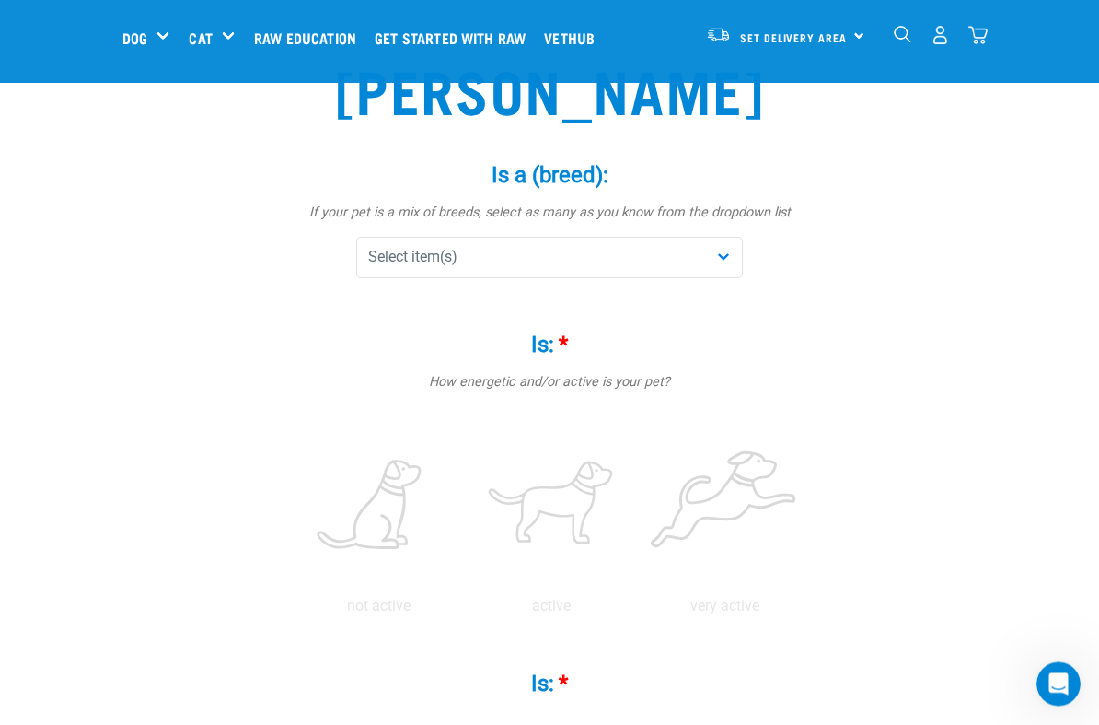
scroll to position [131, 0]
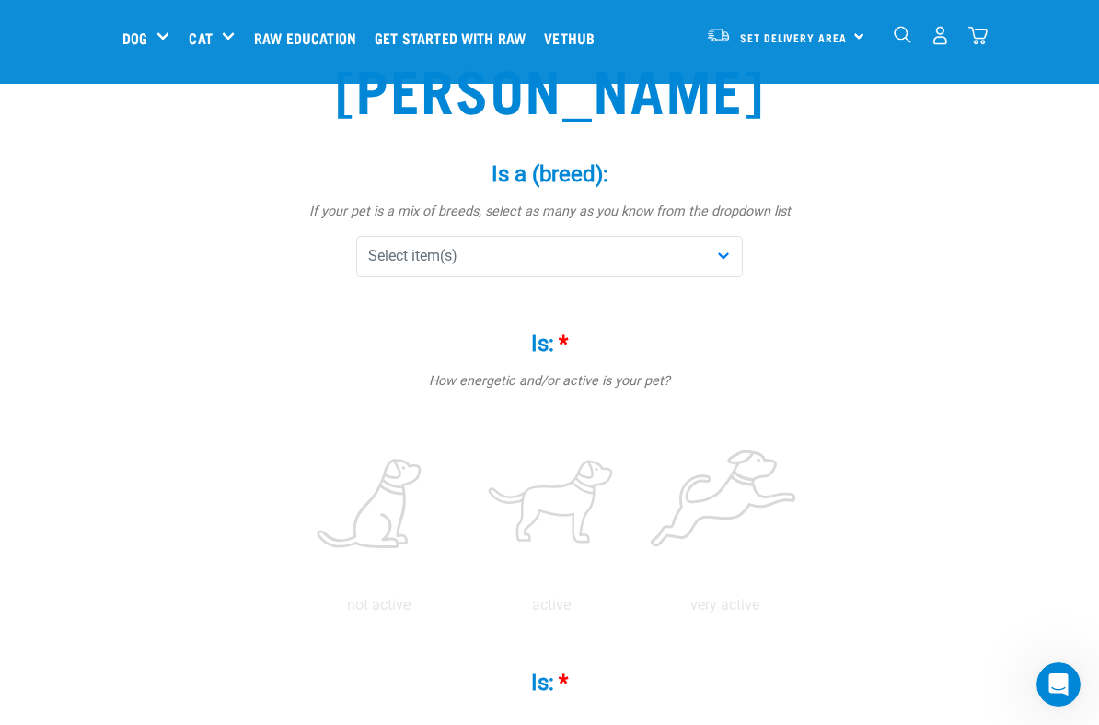
click at [561, 174] on label "Is a (breed): *" at bounding box center [549, 173] width 552 height 33
click at [494, 252] on div "Select item(s)" at bounding box center [549, 256] width 387 height 41
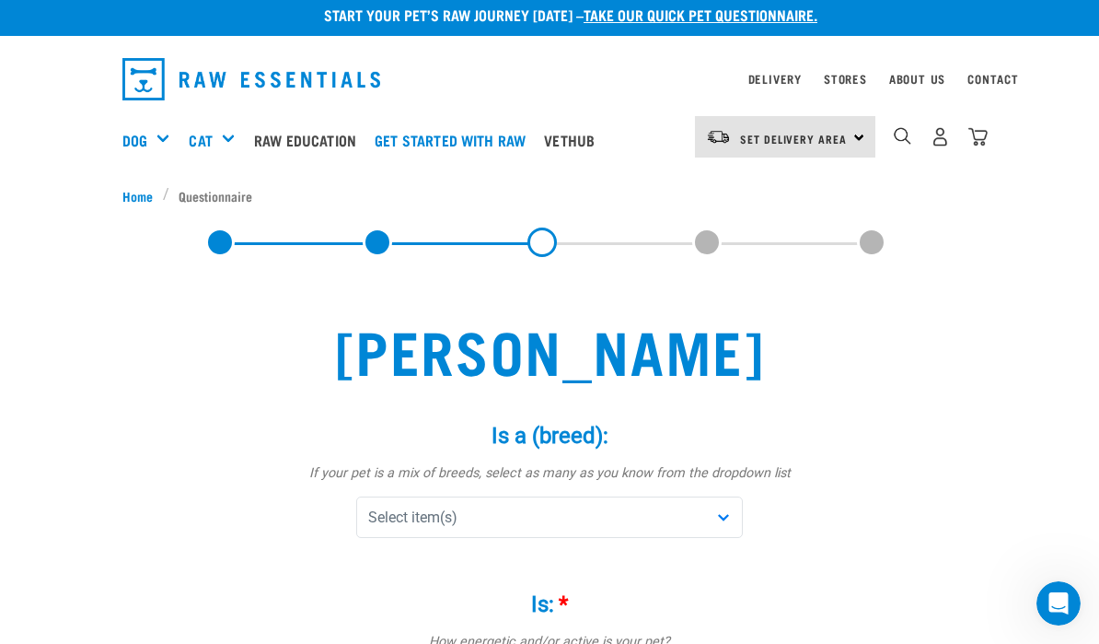
scroll to position [0, 0]
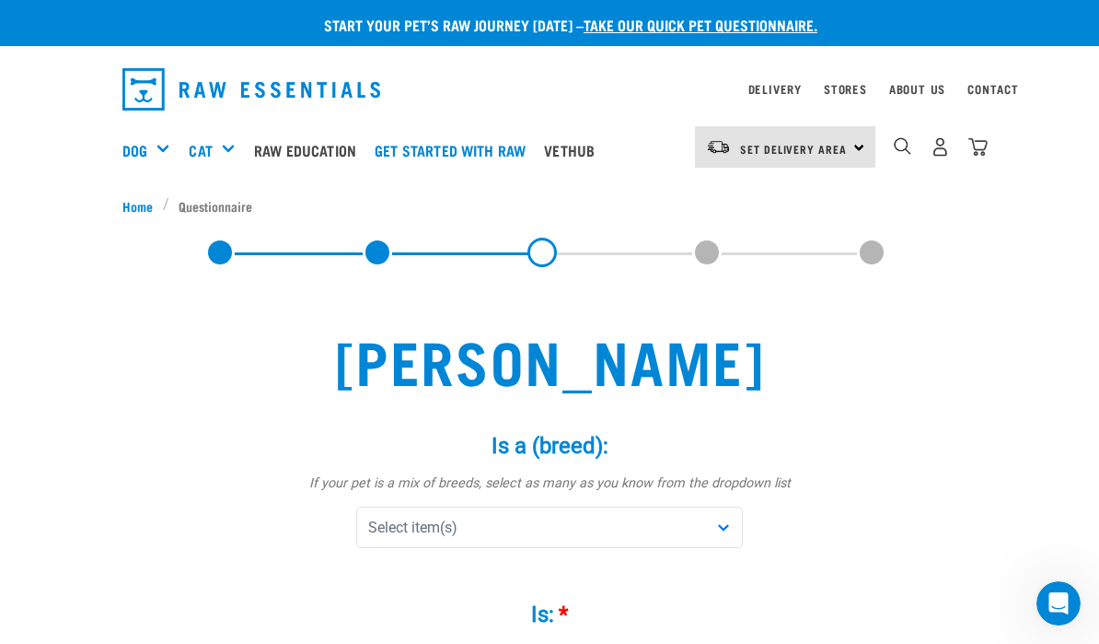
click at [539, 253] on link at bounding box center [542, 252] width 29 height 29
click at [374, 248] on link at bounding box center [377, 252] width 29 height 29
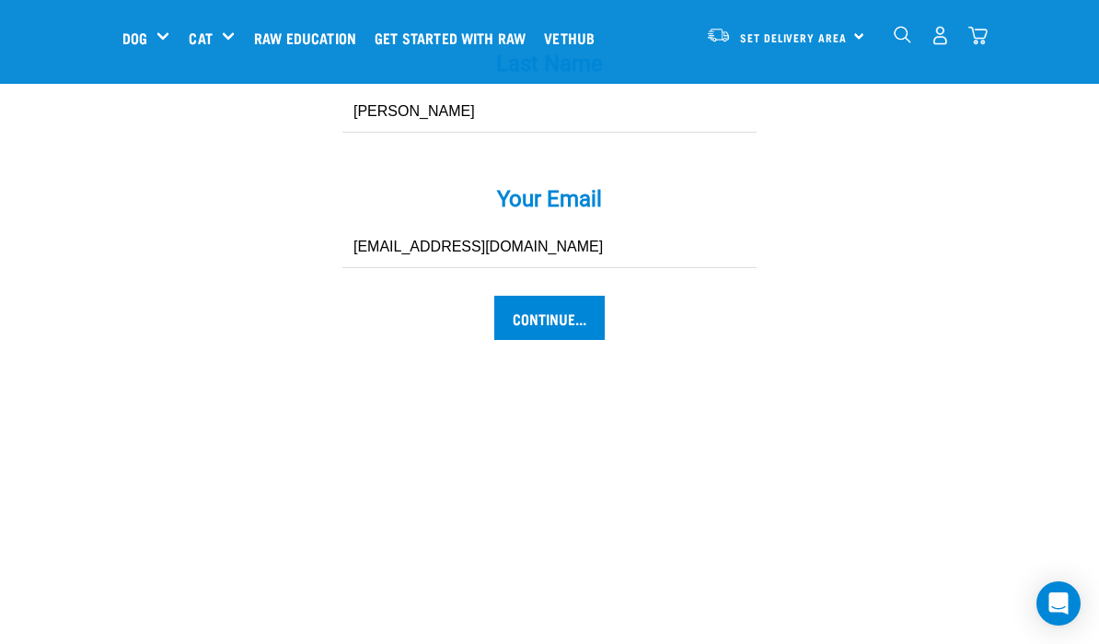
scroll to position [1966, 0]
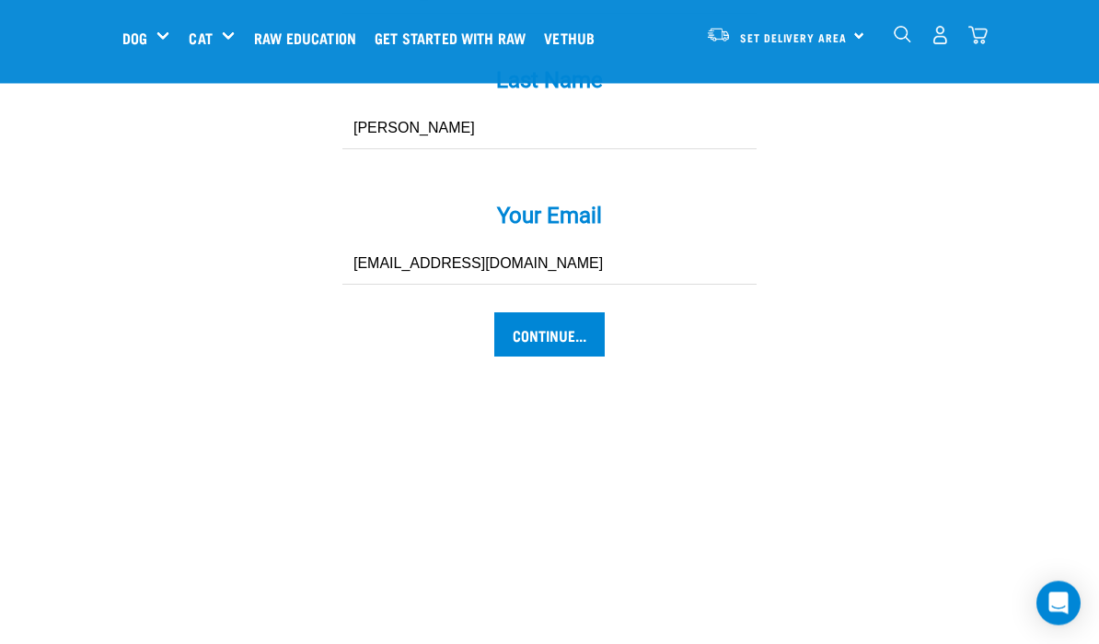
click at [557, 338] on input "Continue..." at bounding box center [549, 335] width 110 height 44
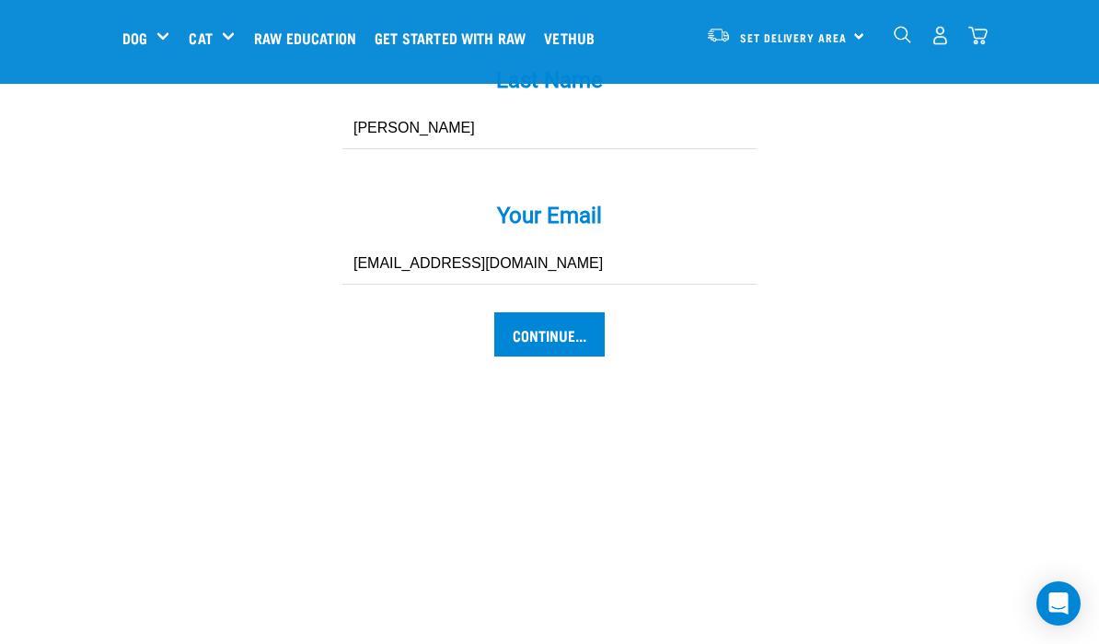
click at [563, 341] on input "Continue..." at bounding box center [549, 334] width 110 height 44
click at [571, 354] on input "Continue..." at bounding box center [549, 334] width 110 height 44
click at [560, 339] on input "Continue..." at bounding box center [549, 334] width 110 height 44
click at [556, 356] on input "Continue..." at bounding box center [549, 334] width 110 height 44
click at [547, 356] on input "Continue..." at bounding box center [549, 334] width 110 height 44
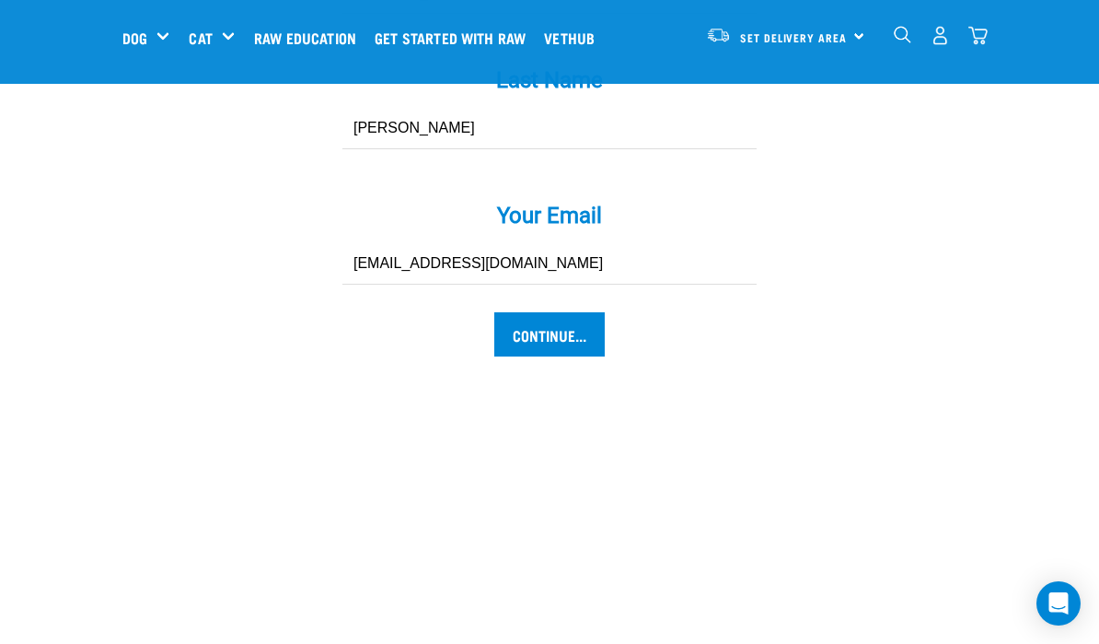
click at [573, 356] on input "Continue..." at bounding box center [549, 334] width 110 height 44
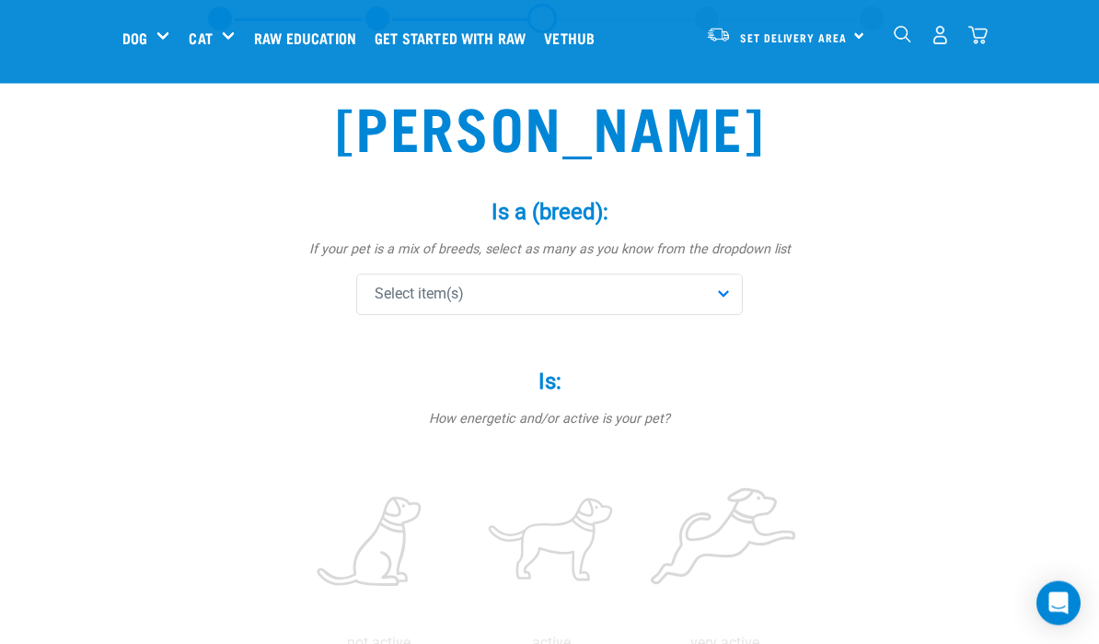
scroll to position [74, 0]
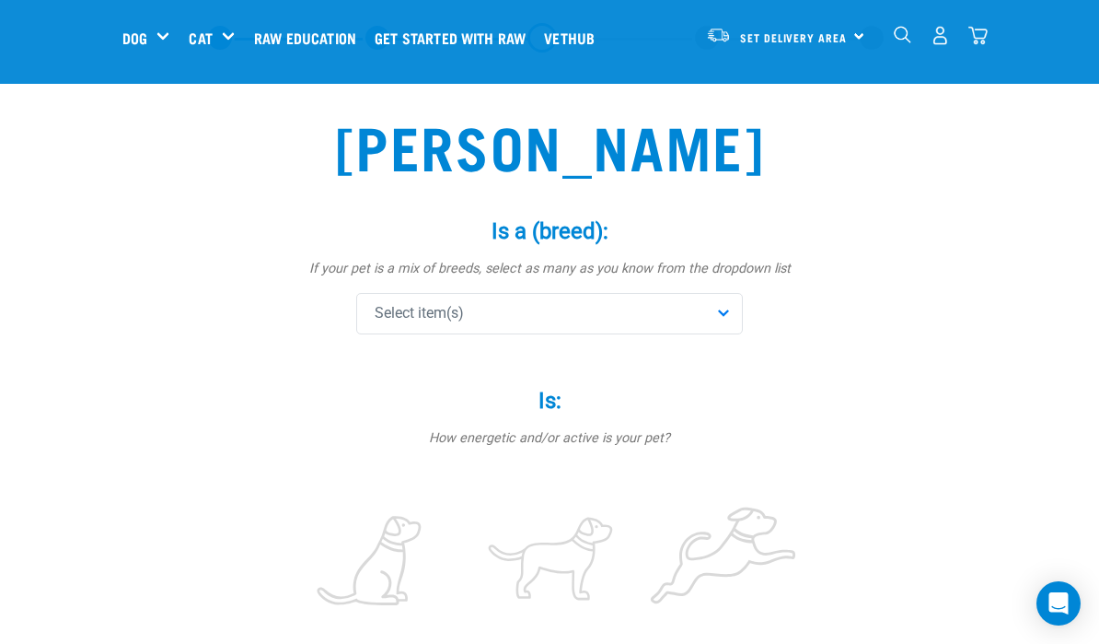
click at [725, 307] on div "Select item(s)" at bounding box center [549, 313] width 387 height 41
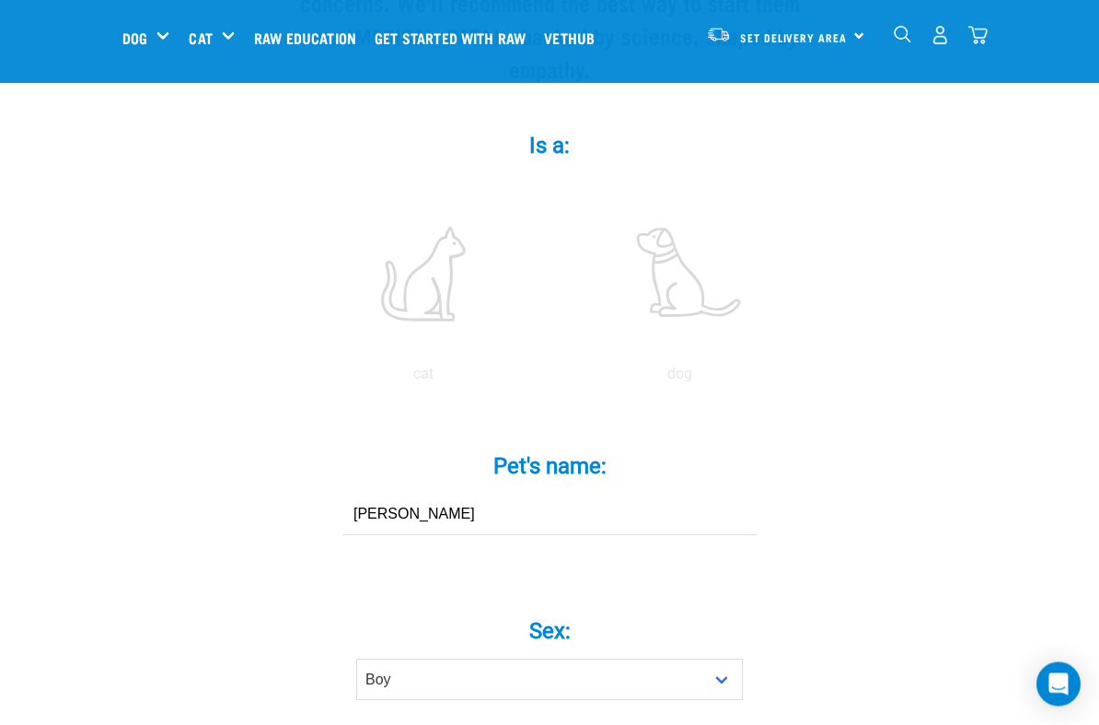
scroll to position [308, 0]
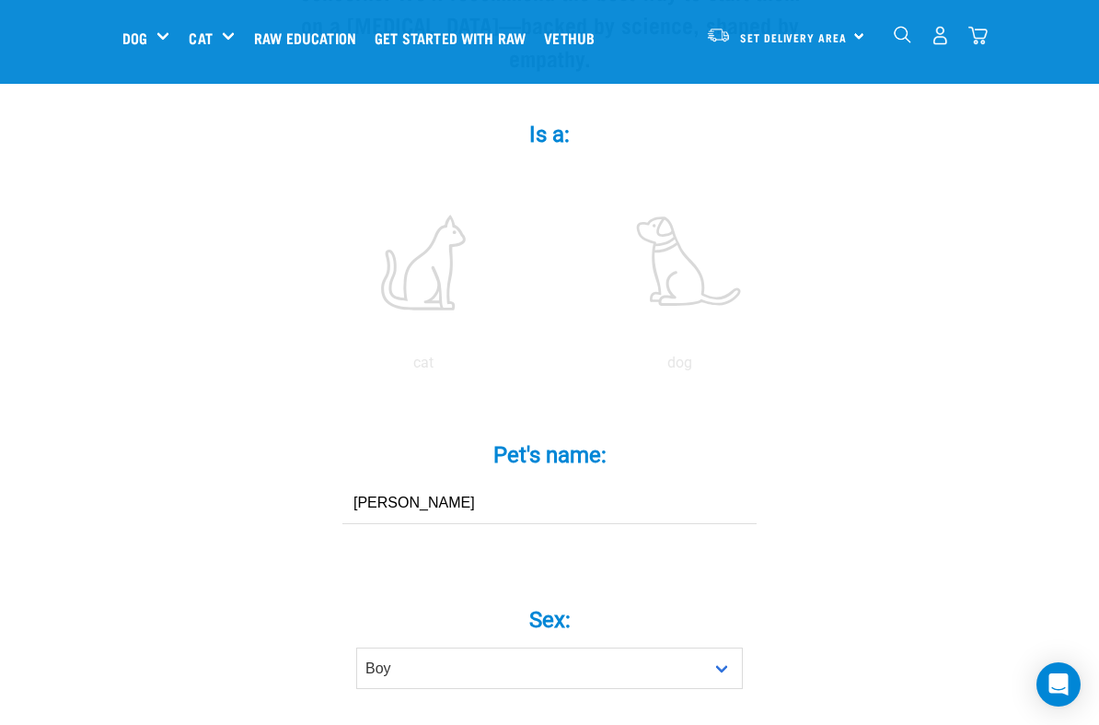
click at [422, 296] on label at bounding box center [423, 262] width 249 height 157
click at [296, 367] on input "radio" at bounding box center [296, 367] width 0 height 0
radio input "true"
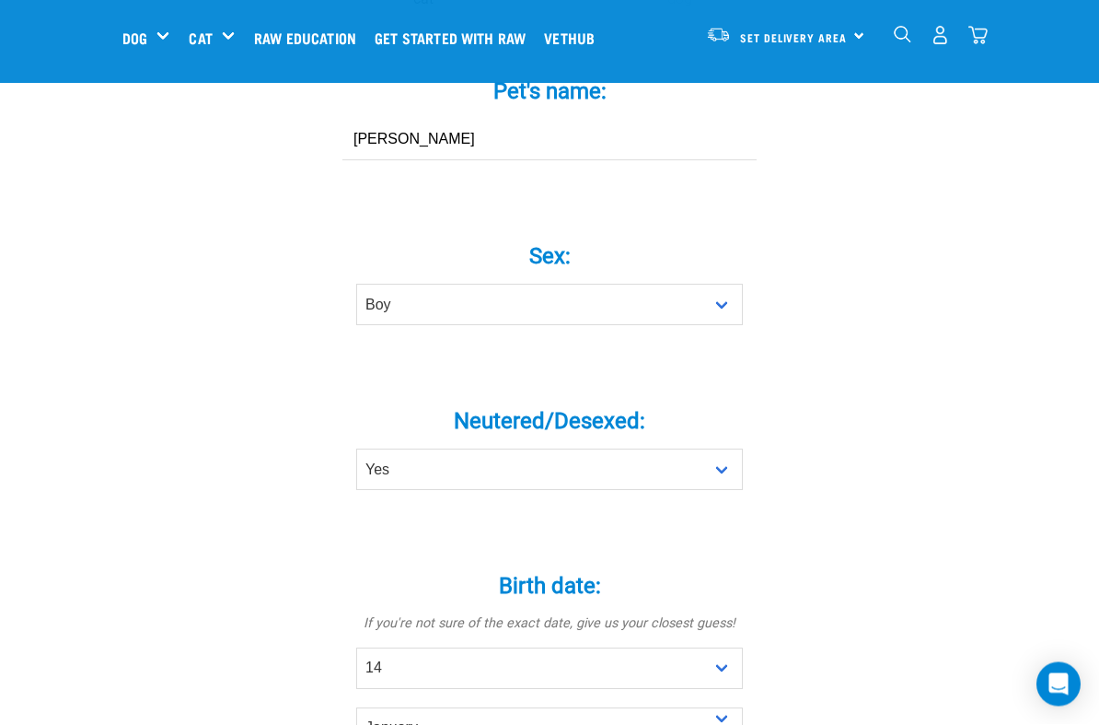
scroll to position [673, 0]
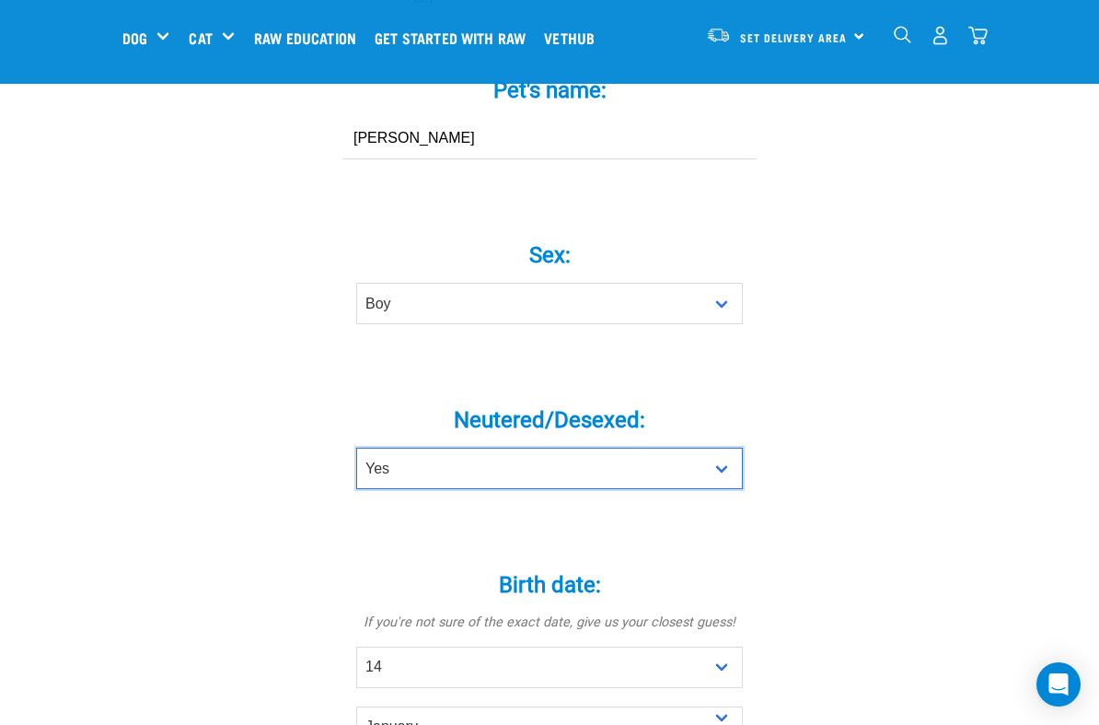
click at [722, 478] on select "Yes No" at bounding box center [549, 467] width 387 height 41
select select "no"
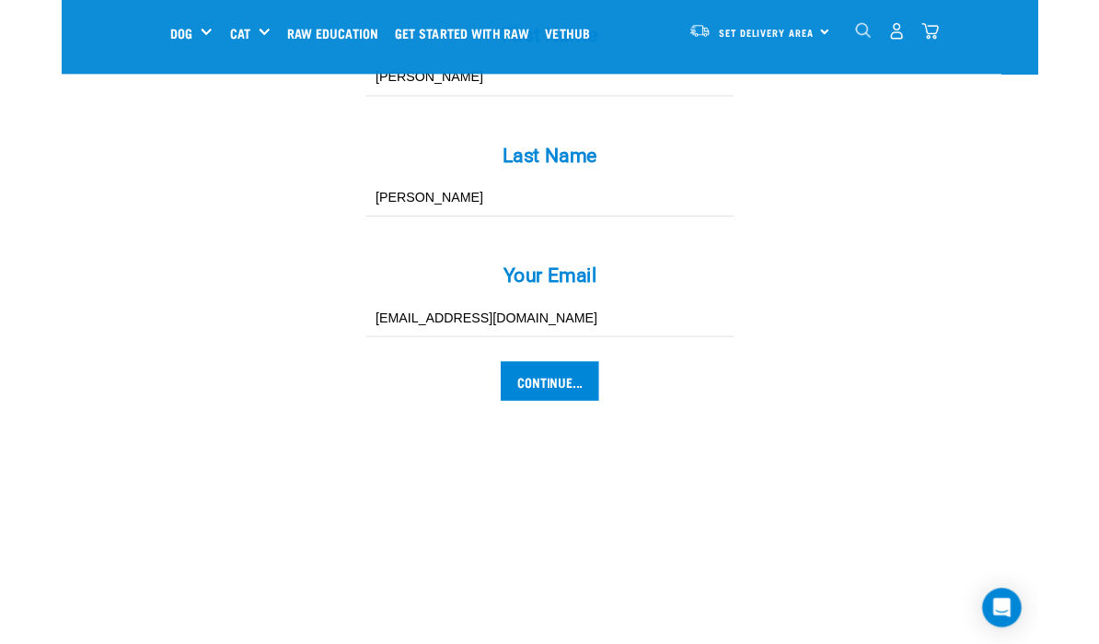
scroll to position [1897, 0]
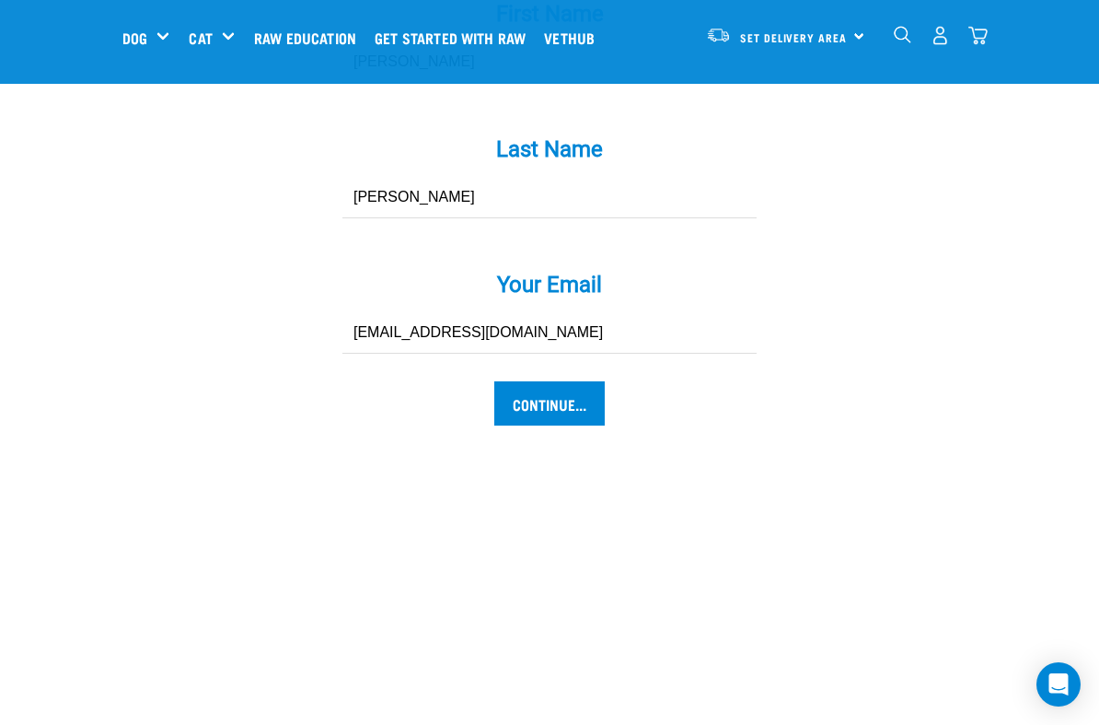
click at [544, 422] on input "Continue..." at bounding box center [549, 403] width 110 height 44
click at [539, 414] on input "Continue..." at bounding box center [549, 403] width 110 height 44
click at [529, 409] on input "Continue..." at bounding box center [549, 403] width 110 height 44
